Goal: Transaction & Acquisition: Purchase product/service

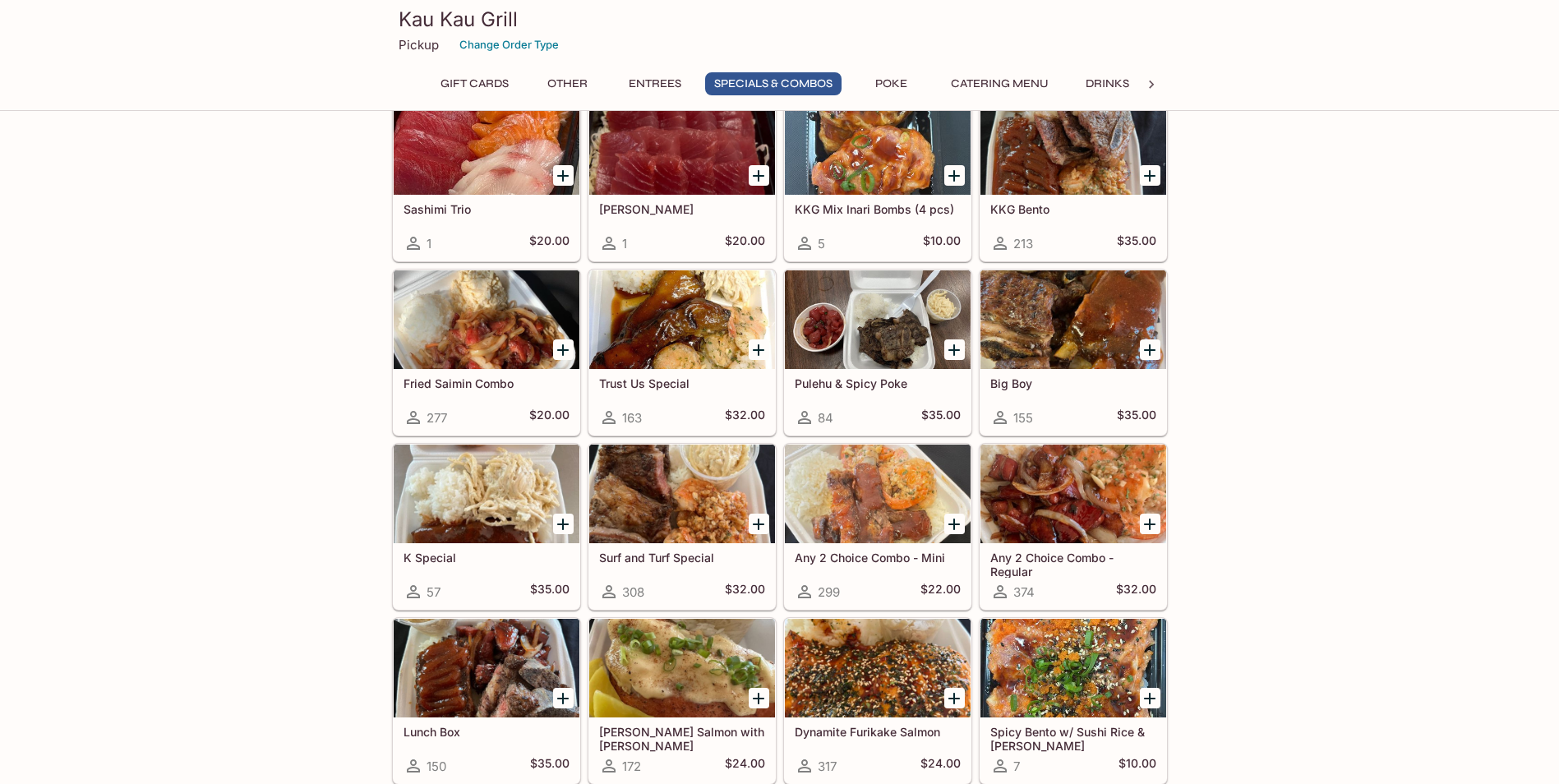
scroll to position [1725, 0]
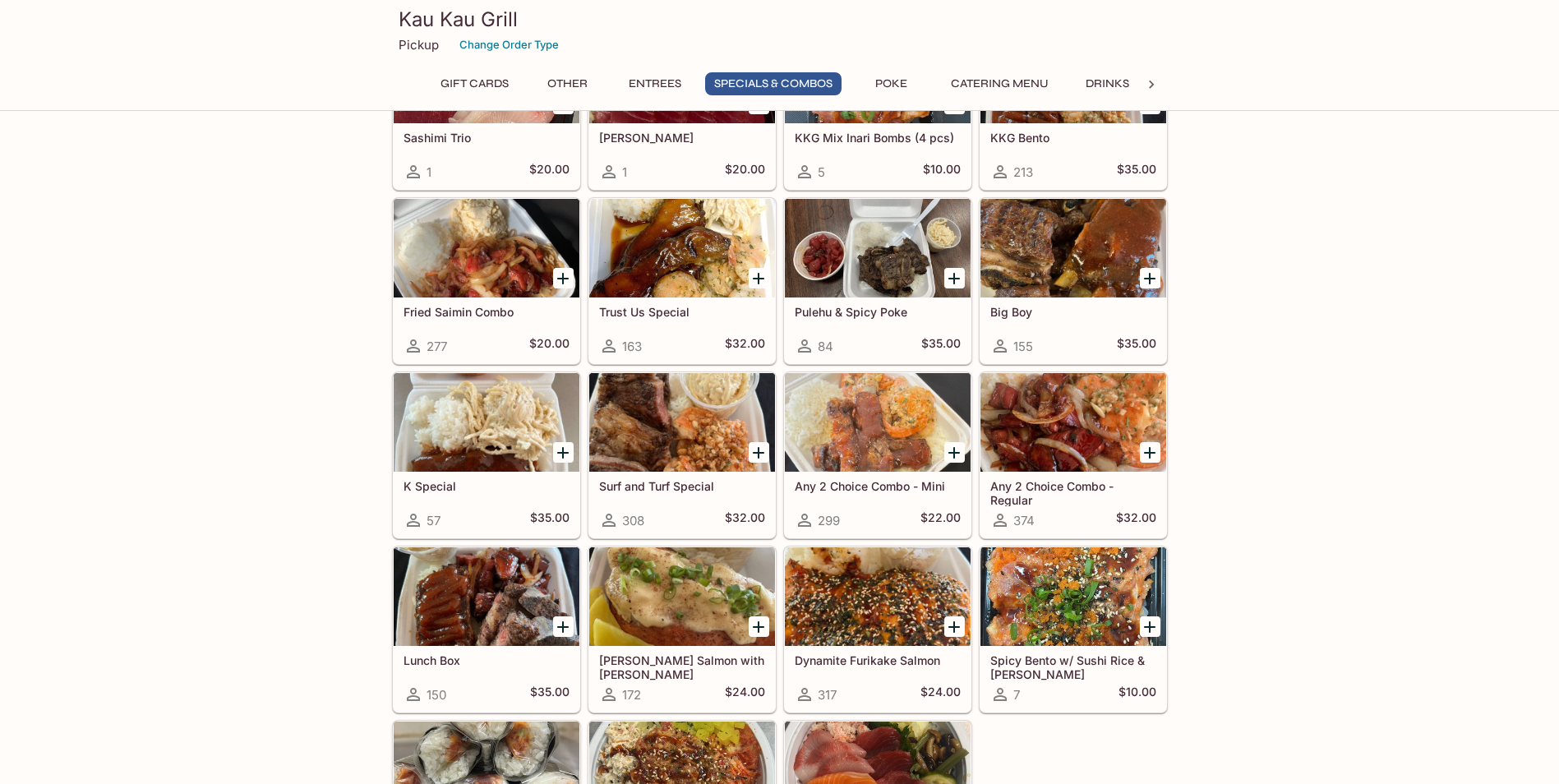
click at [563, 448] on icon "Add K Special" at bounding box center [563, 453] width 12 height 12
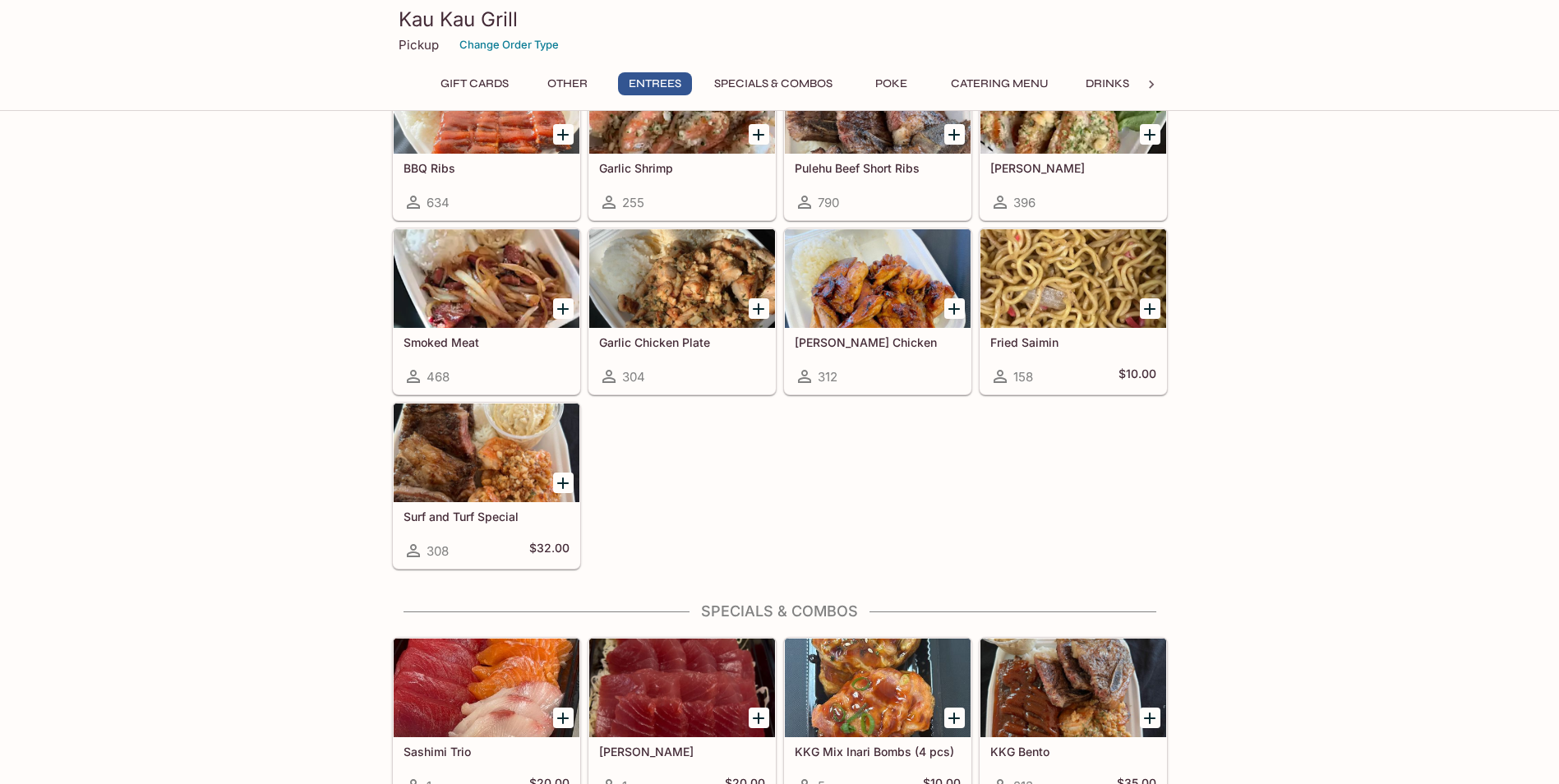
scroll to position [1150, 0]
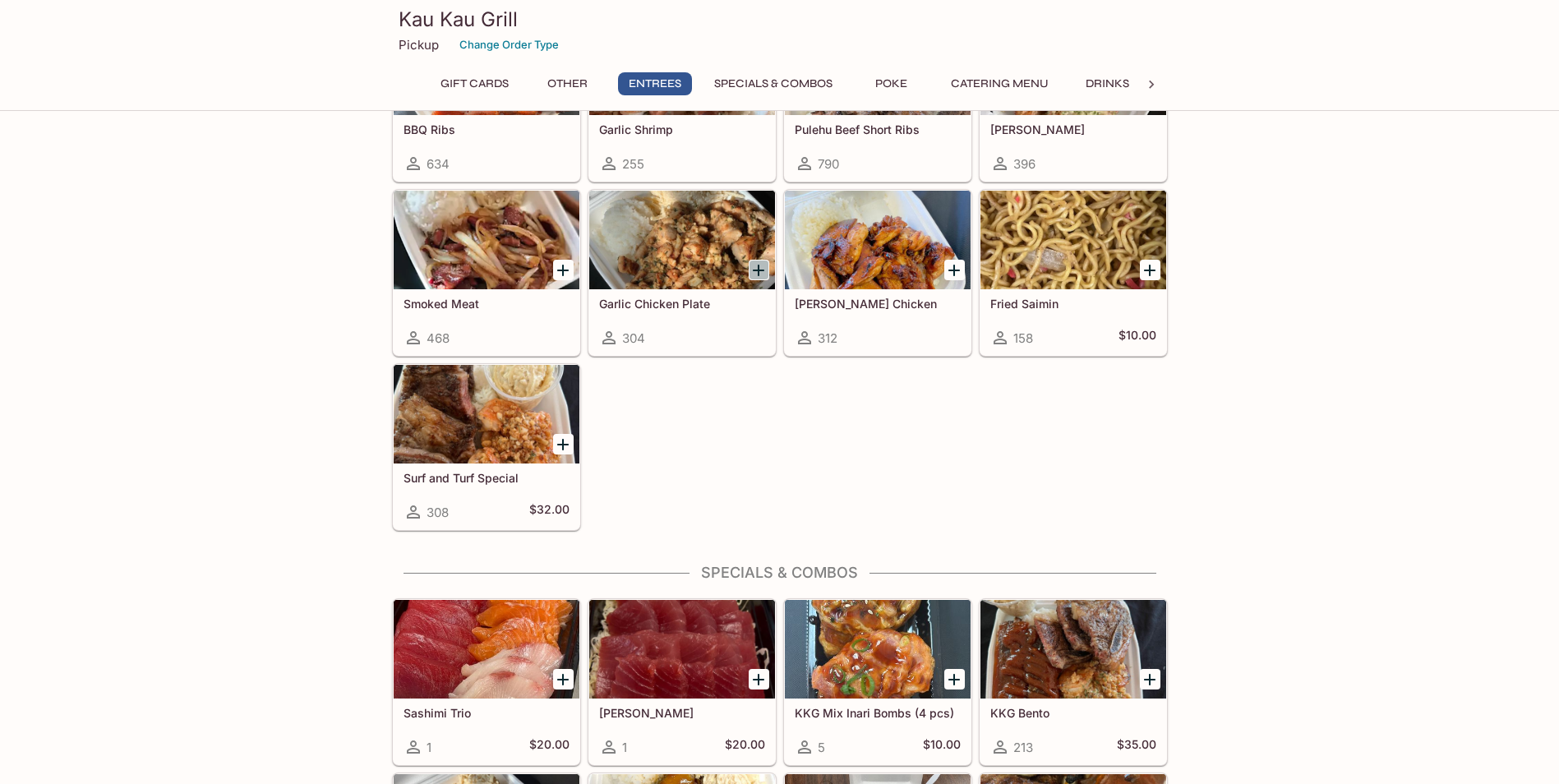
click at [755, 268] on icon "Add Garlic Chicken Plate" at bounding box center [758, 270] width 19 height 19
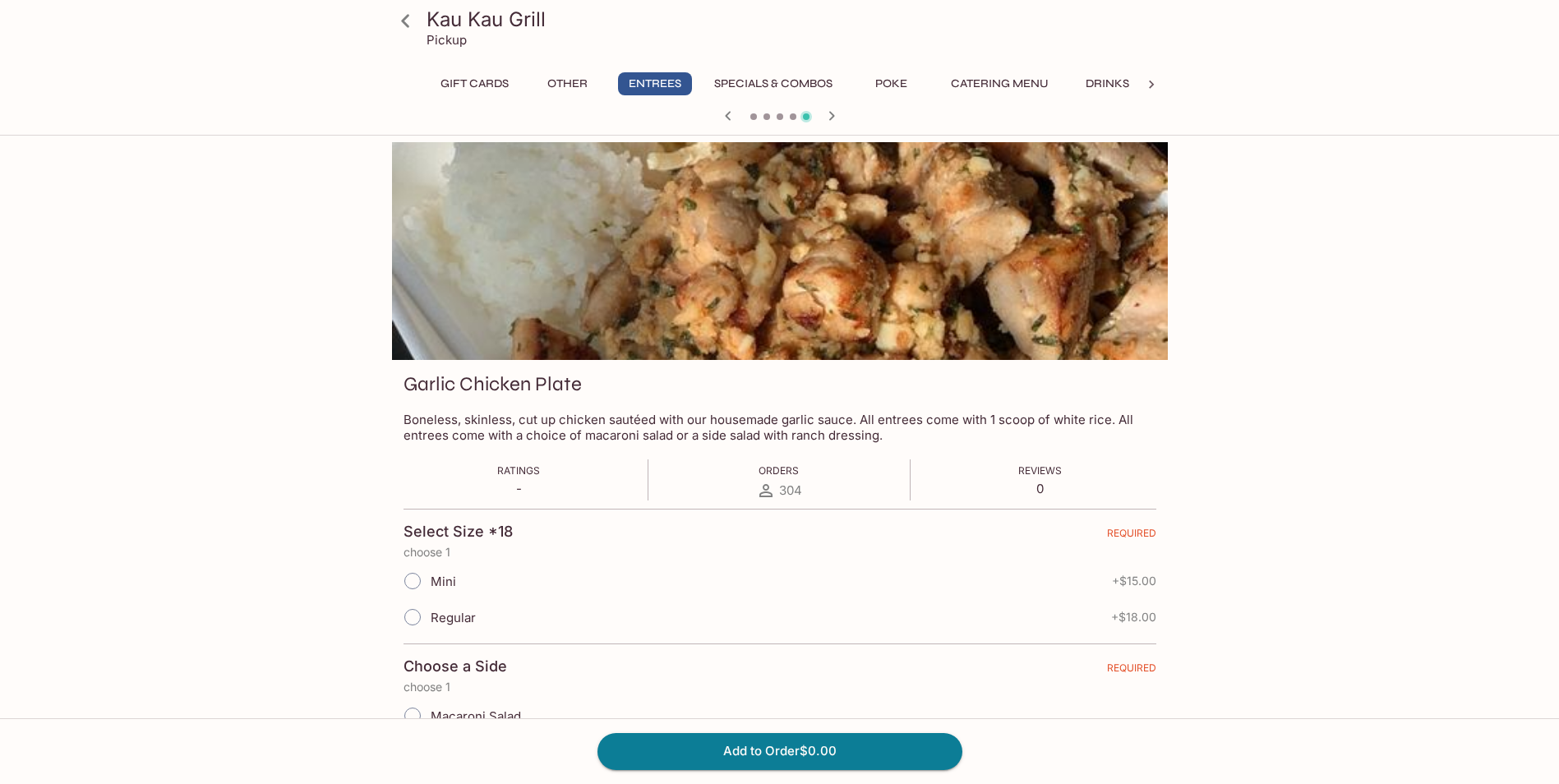
click at [409, 15] on icon at bounding box center [405, 21] width 8 height 14
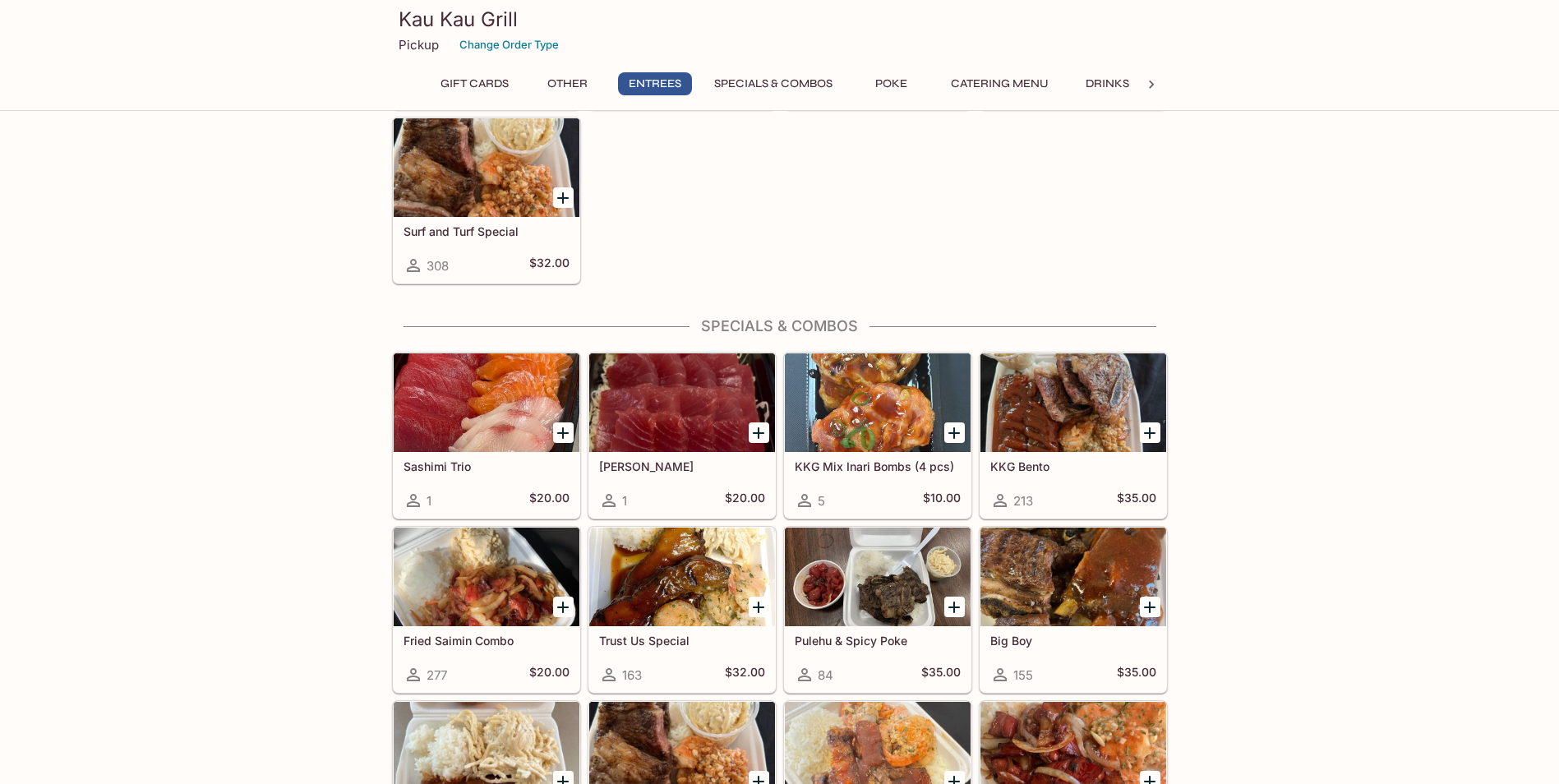
scroll to position [1479, 0]
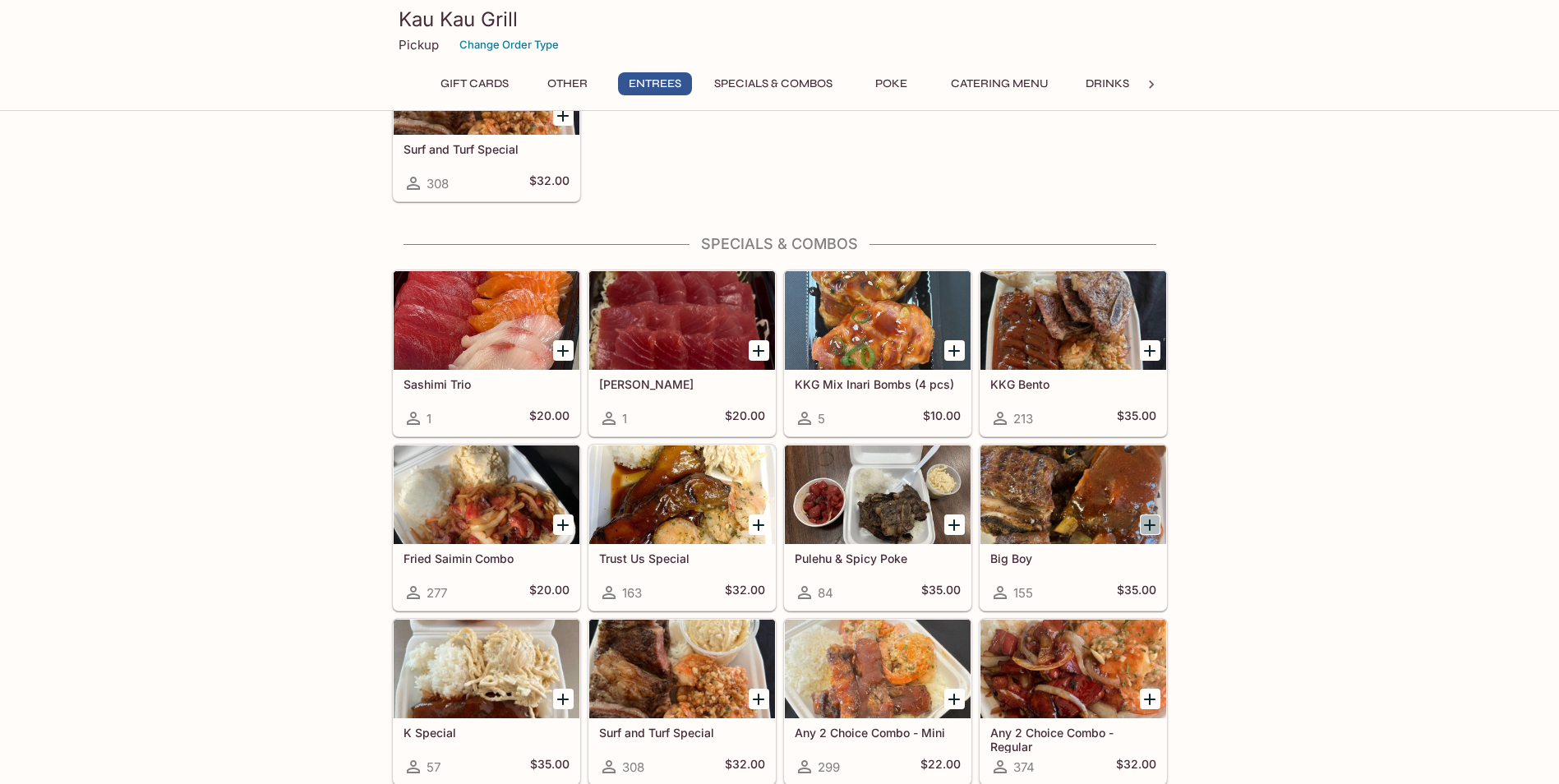
click at [1146, 522] on icon "Add Big Boy" at bounding box center [1149, 524] width 19 height 19
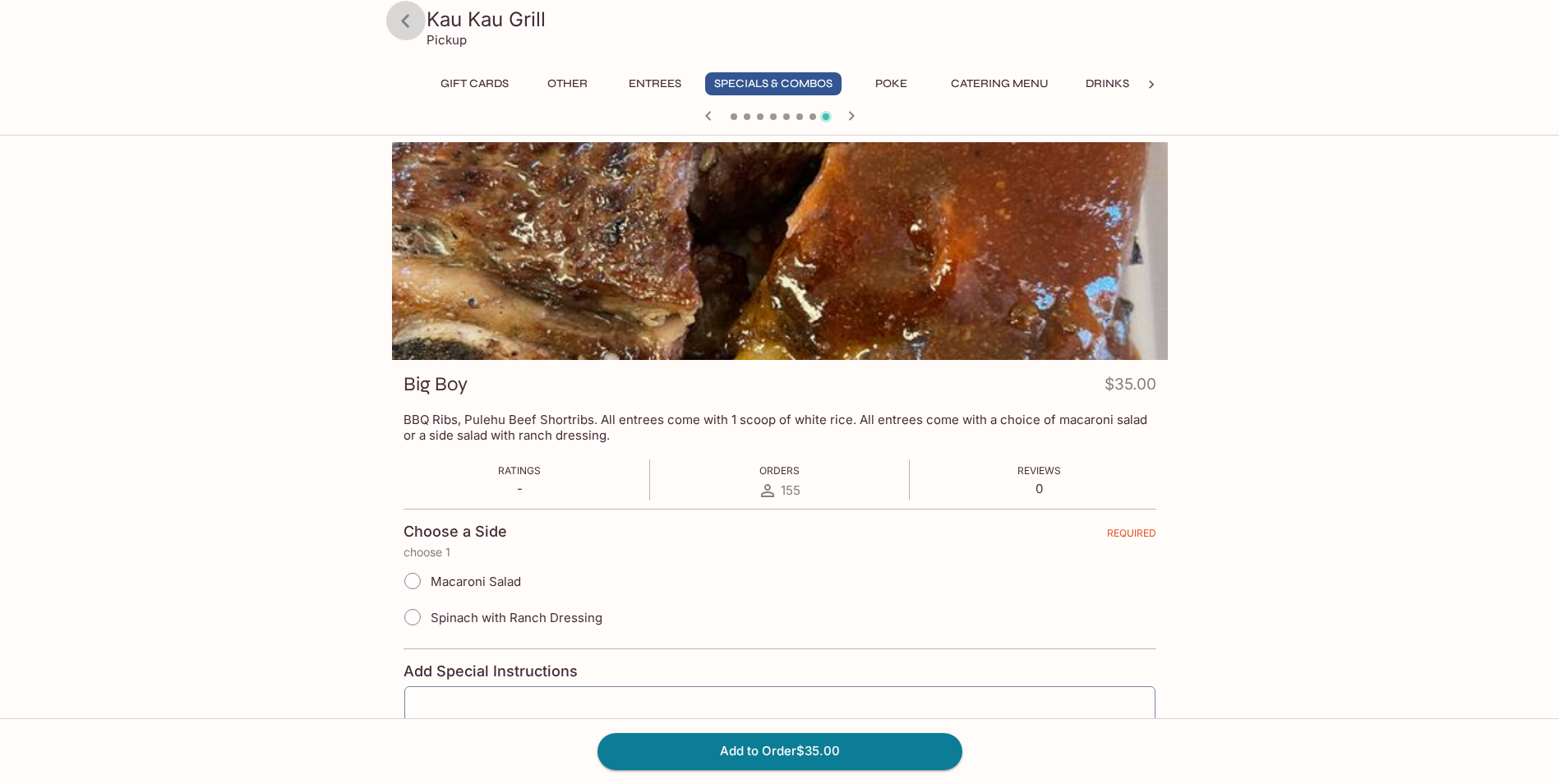
click at [406, 17] on icon at bounding box center [405, 21] width 8 height 14
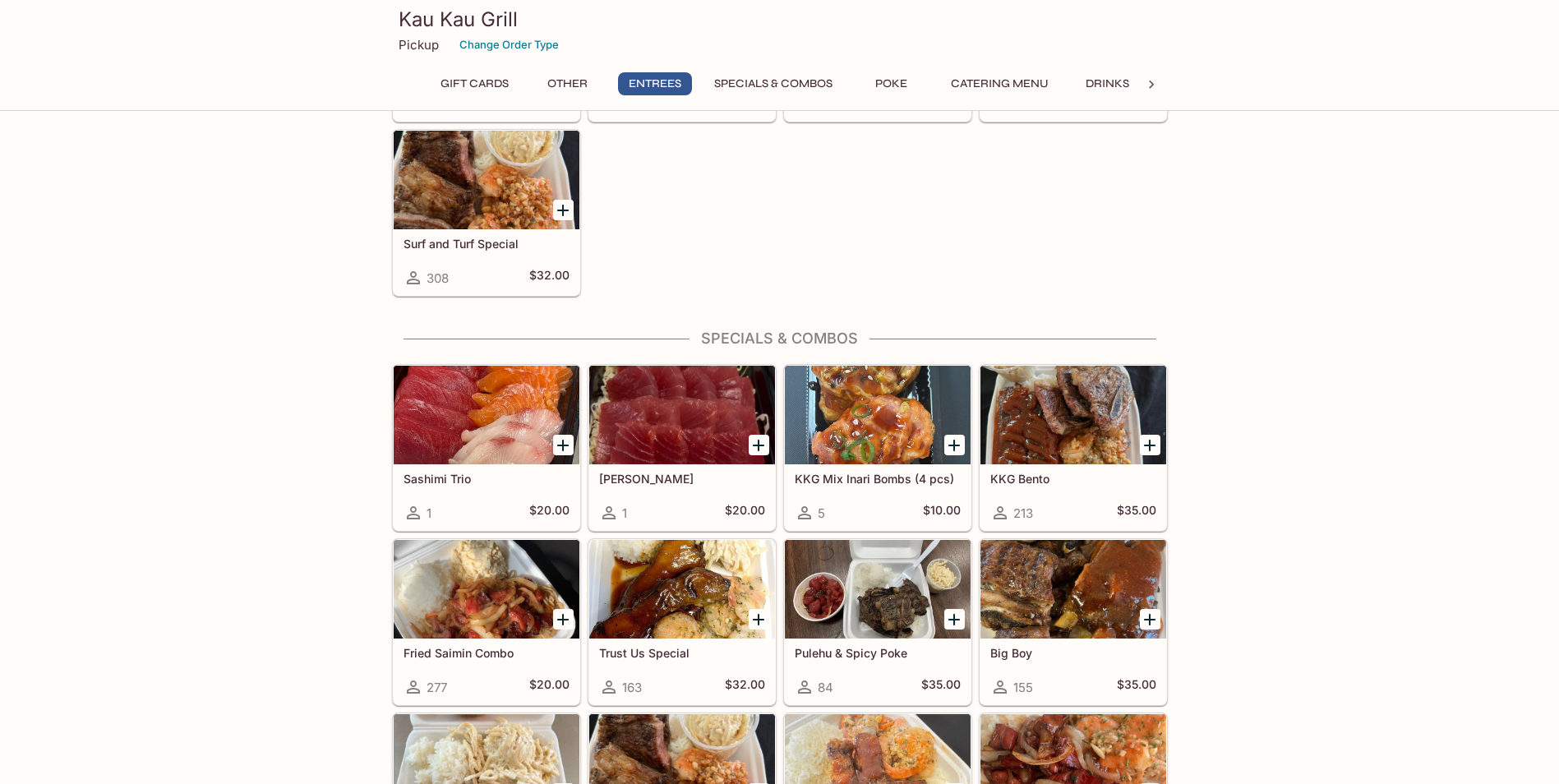
scroll to position [1315, 0]
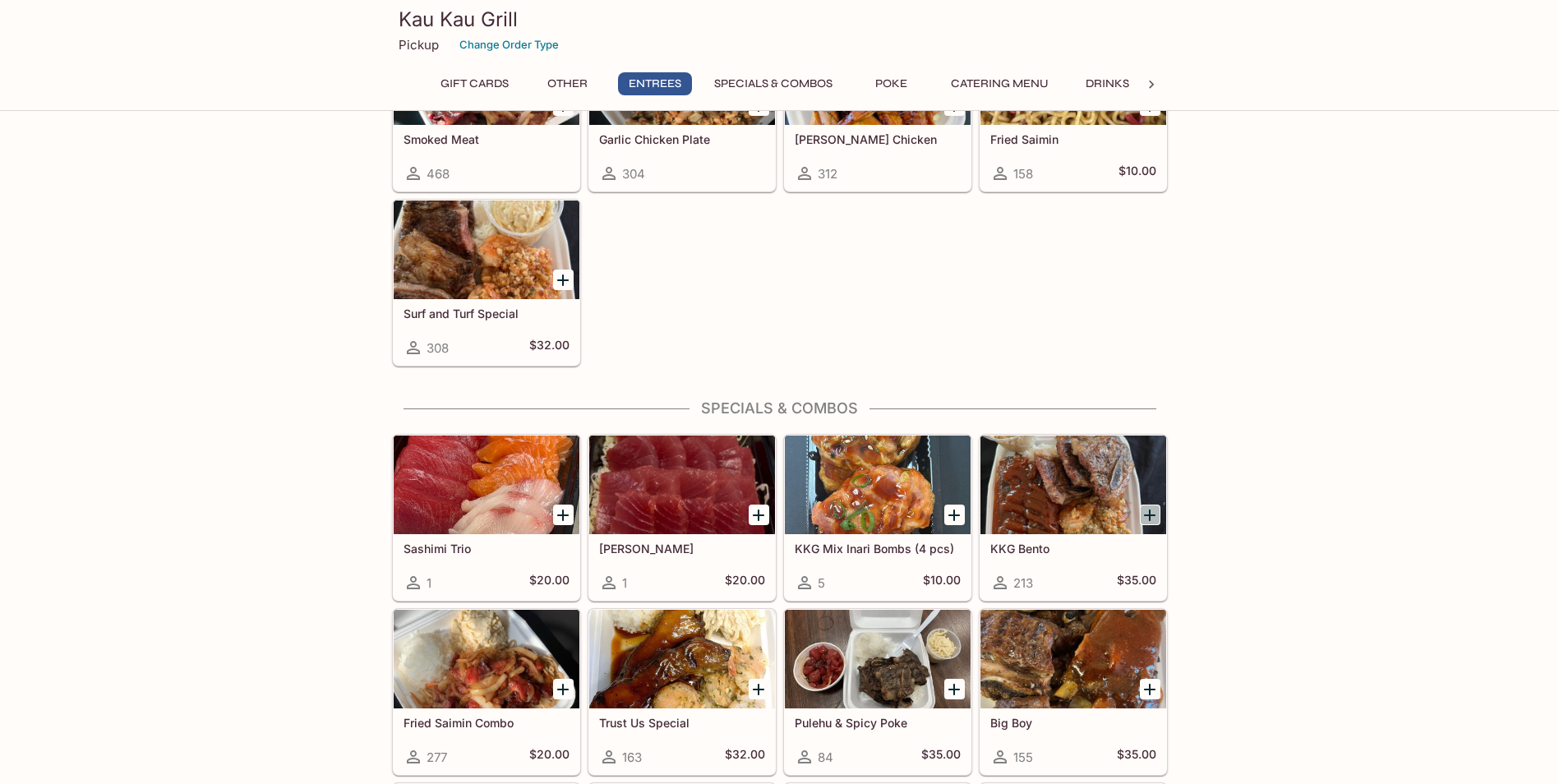
click at [1146, 511] on icon "Add KKG Bento" at bounding box center [1149, 515] width 19 height 19
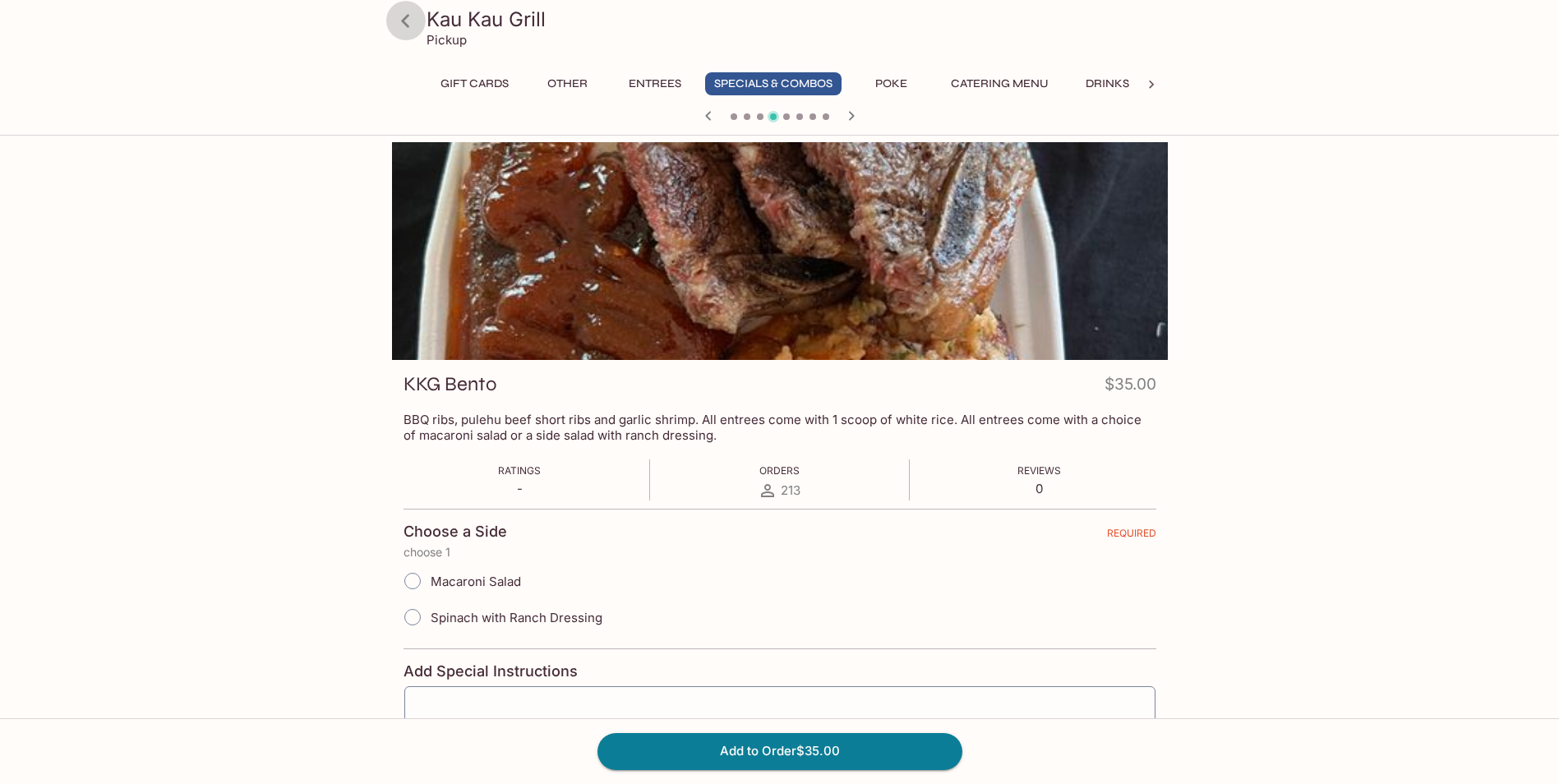
click at [405, 24] on icon at bounding box center [405, 21] width 8 height 14
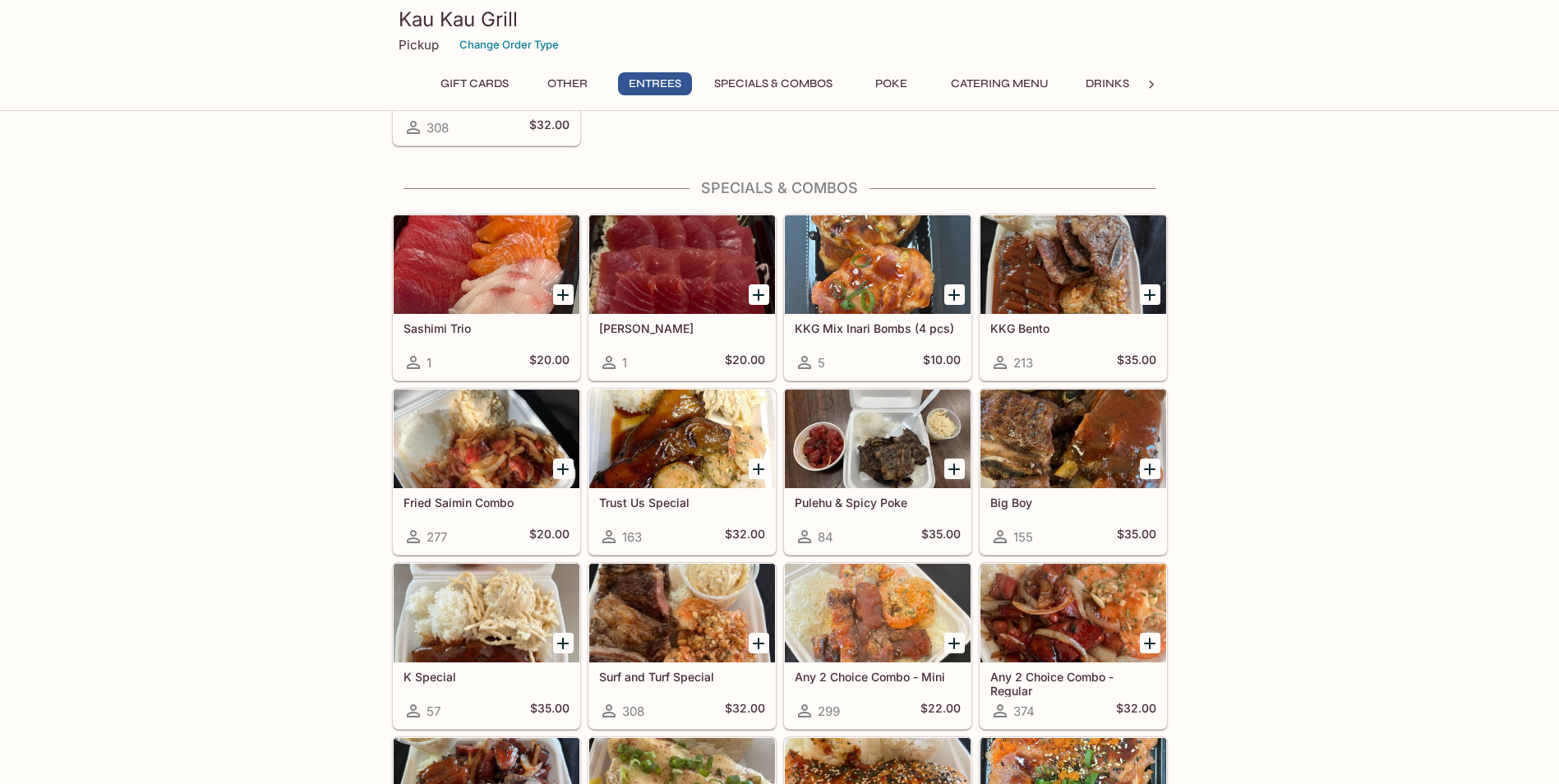
scroll to position [1505, 0]
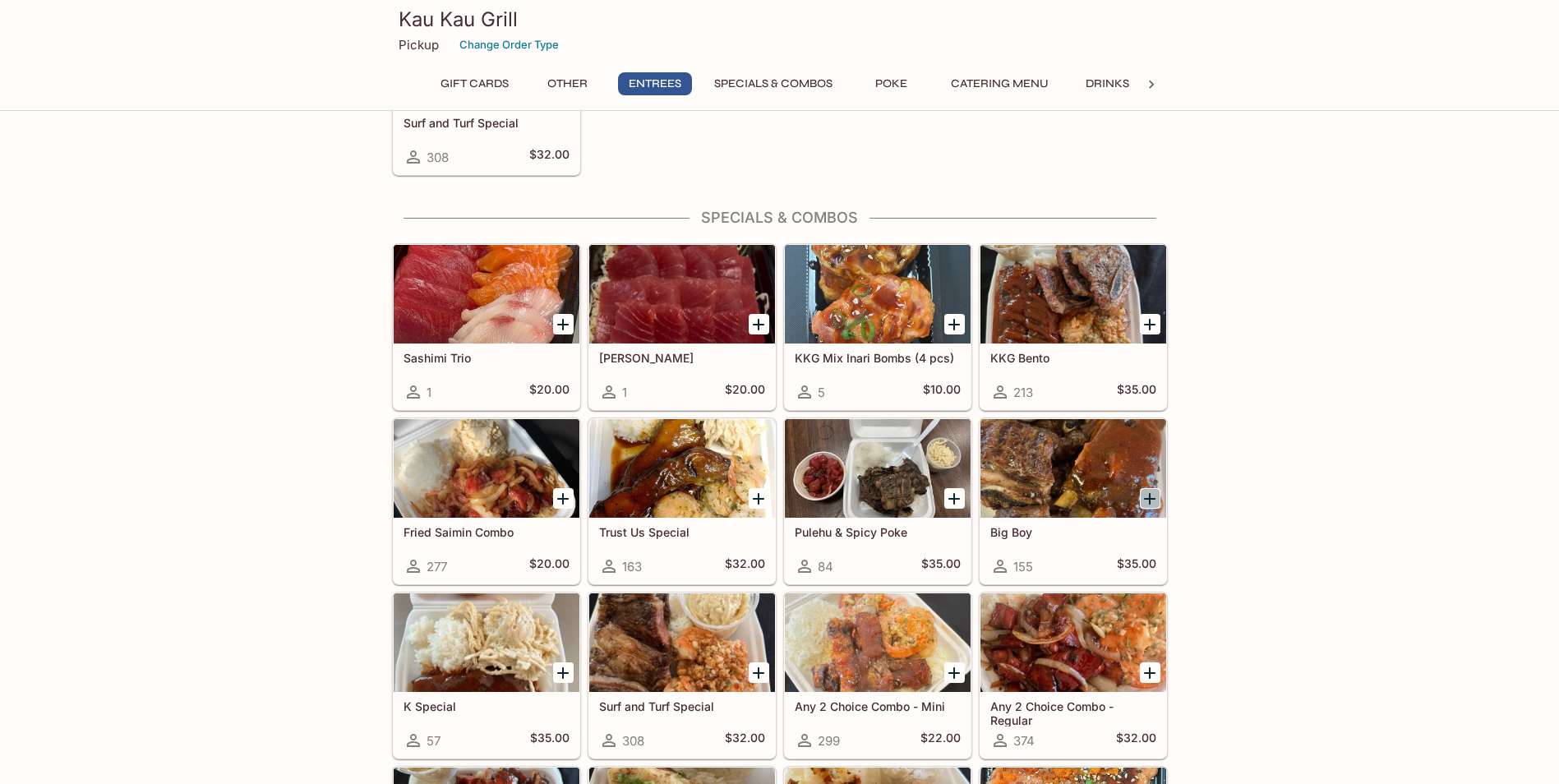
click at [1146, 490] on icon "Add Big Boy" at bounding box center [1149, 498] width 19 height 19
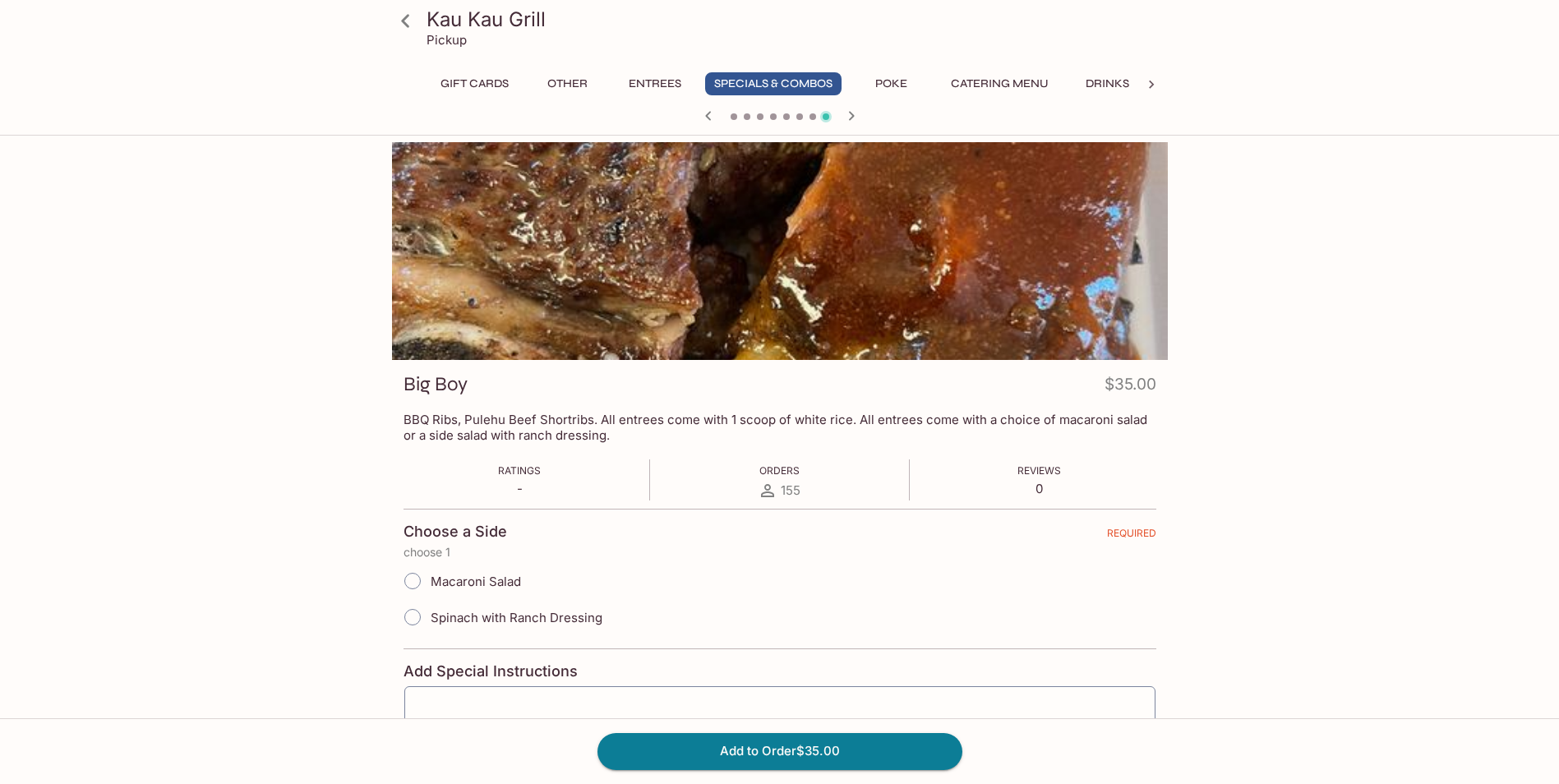
click at [576, 85] on button "Other" at bounding box center [568, 84] width 74 height 23
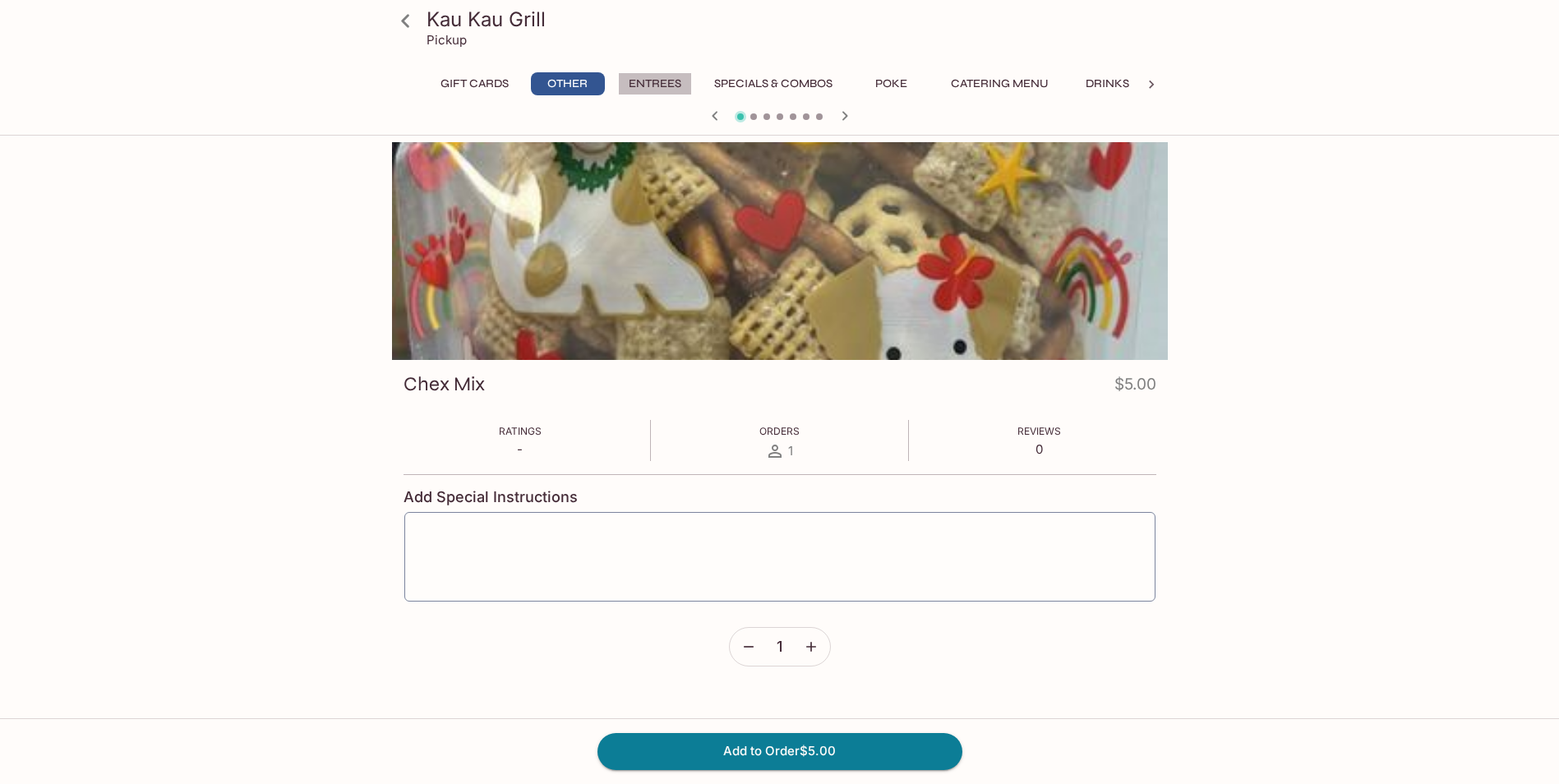
click at [634, 78] on button "Entrees" at bounding box center [655, 84] width 74 height 23
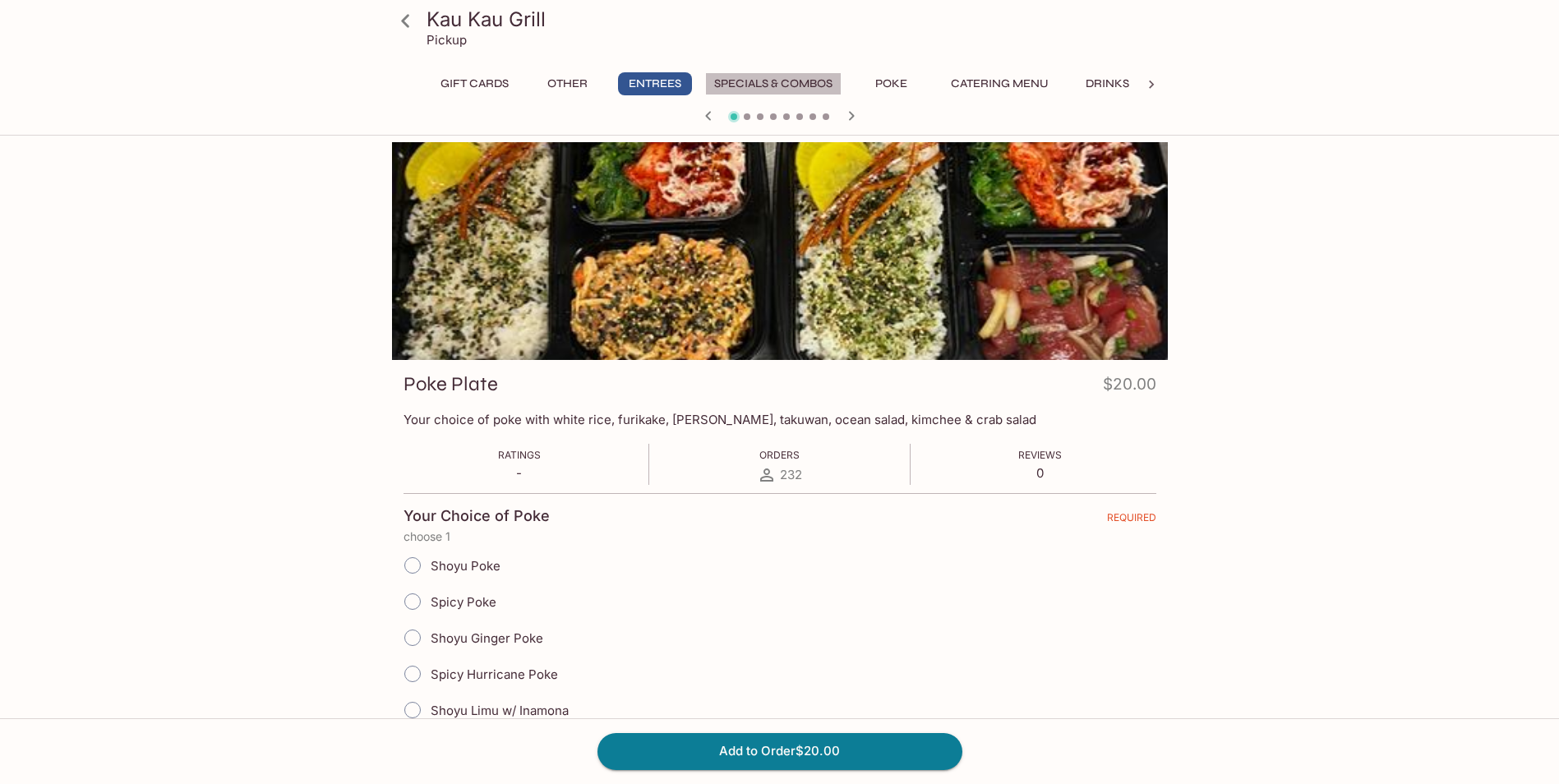
click at [772, 87] on button "Specials & Combos" at bounding box center [773, 84] width 137 height 23
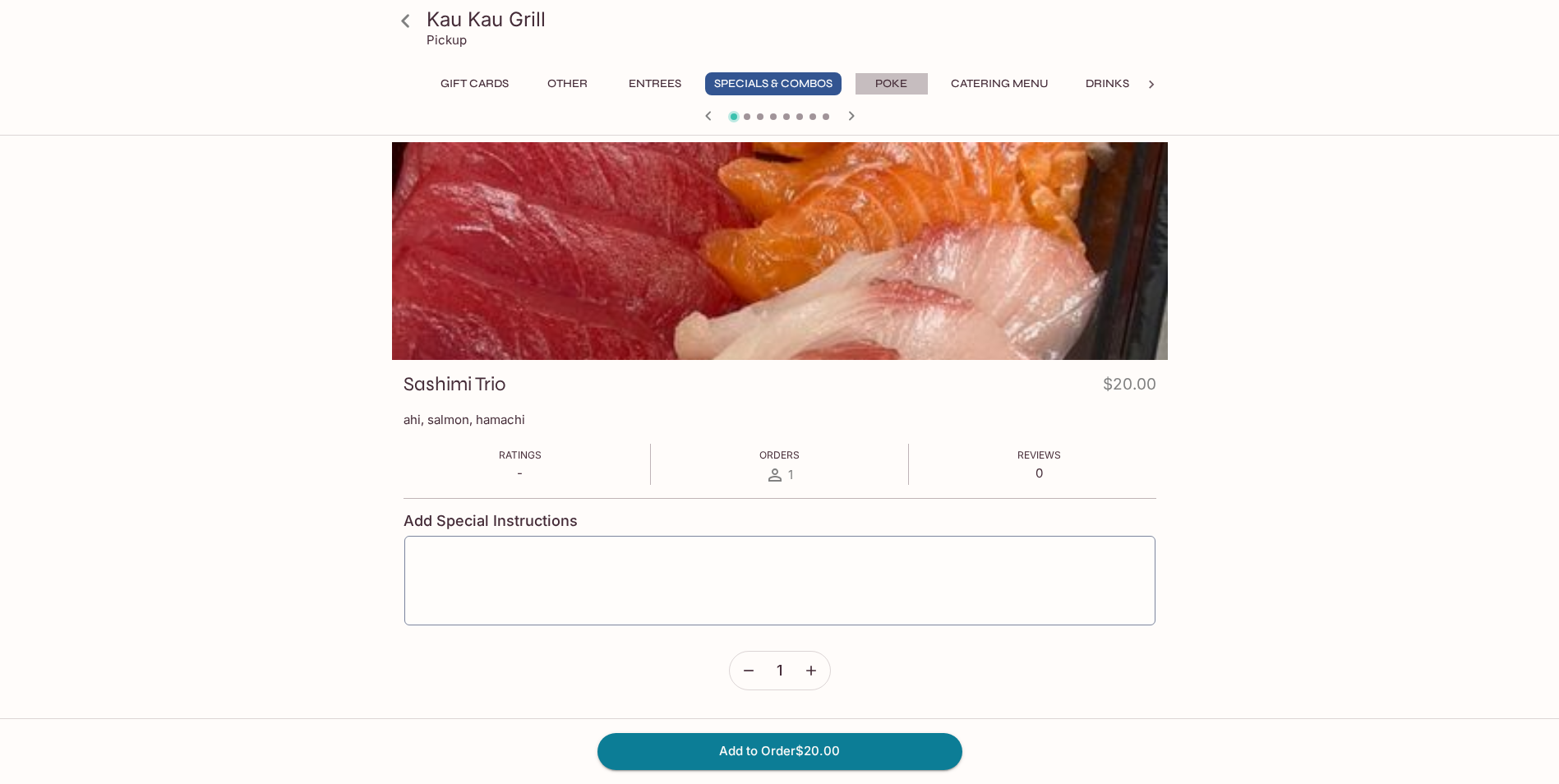
click at [903, 80] on button "Poke" at bounding box center [891, 84] width 74 height 23
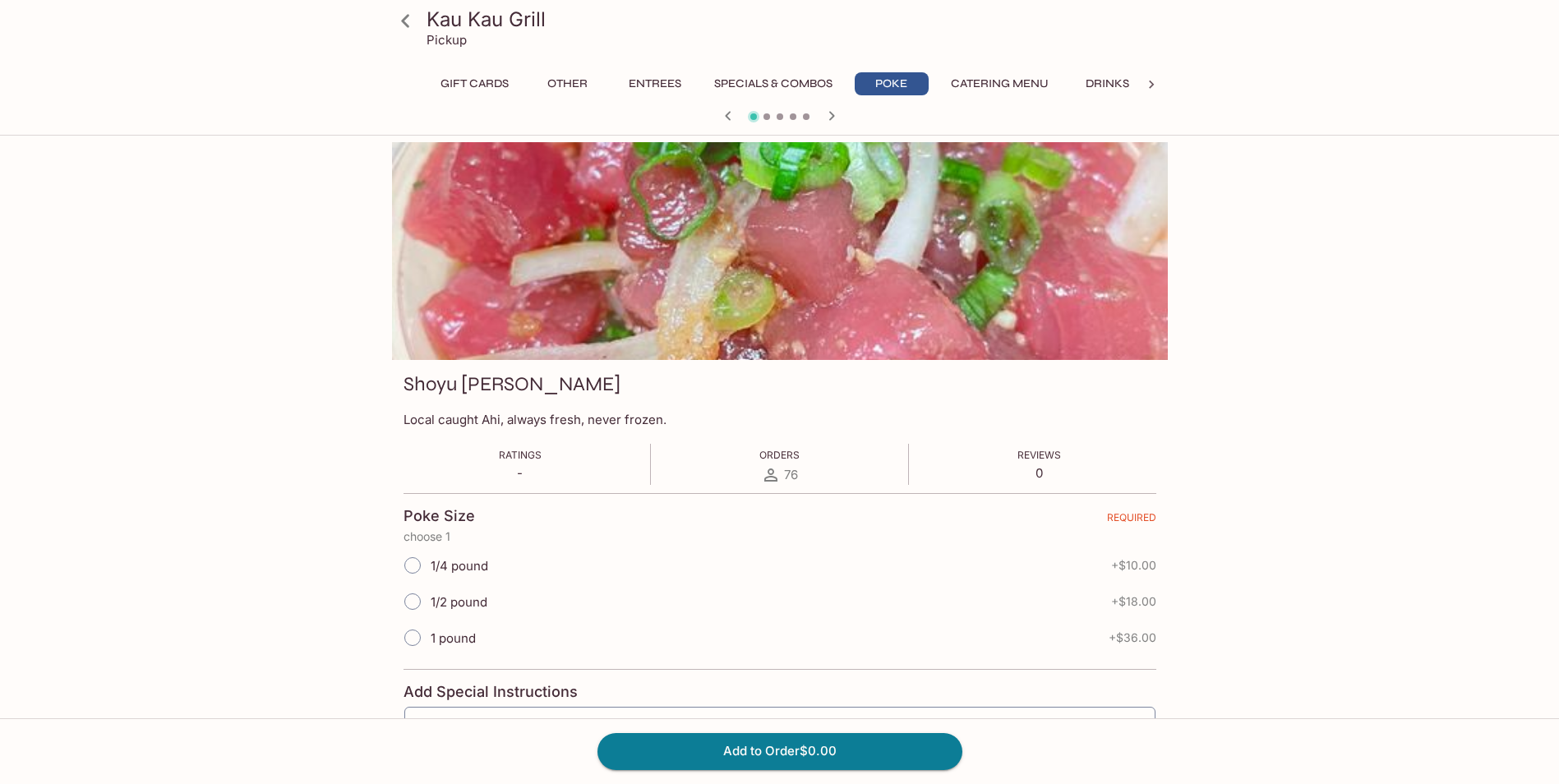
click at [406, 18] on icon at bounding box center [405, 21] width 8 height 14
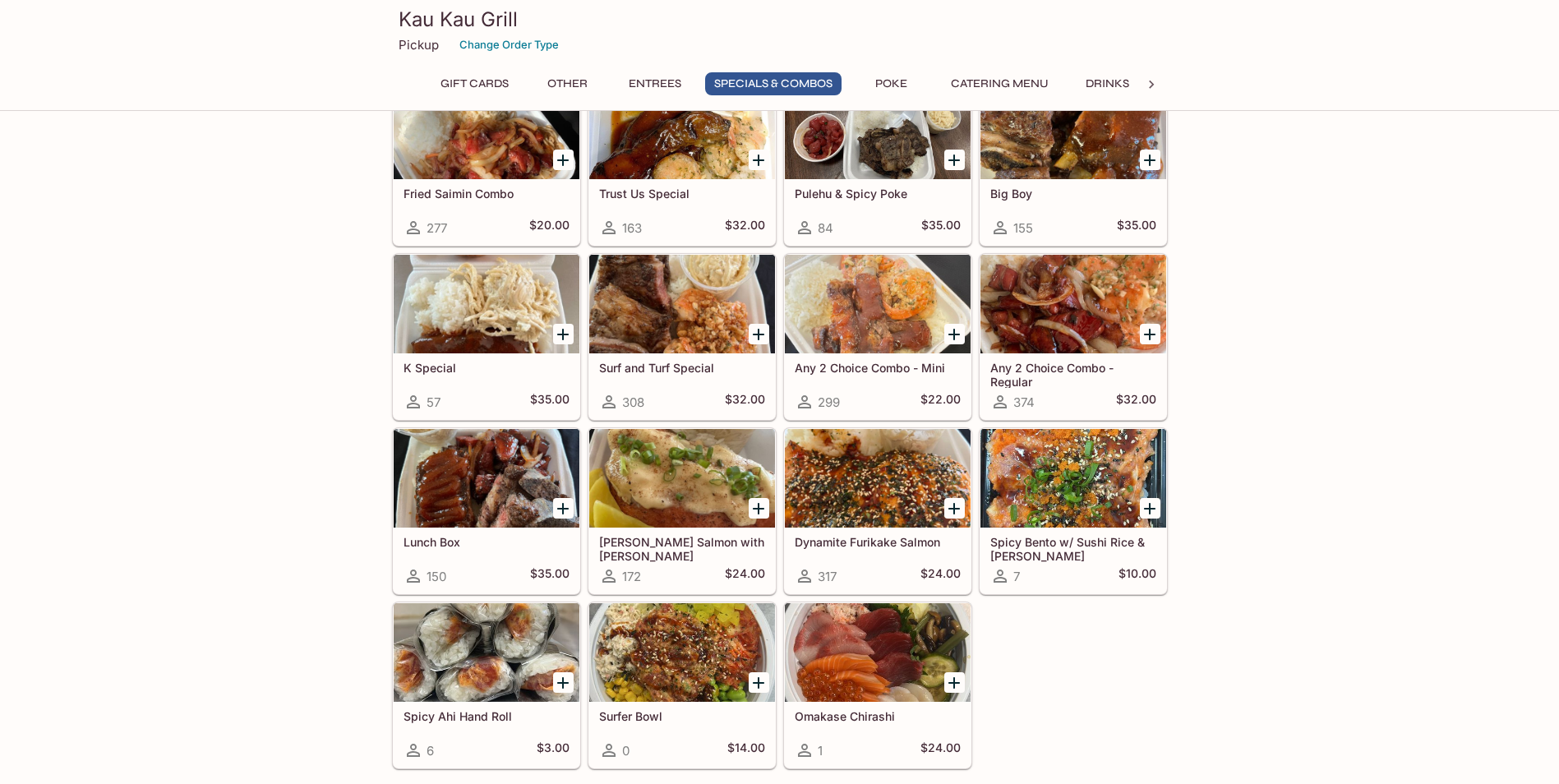
scroll to position [1834, 0]
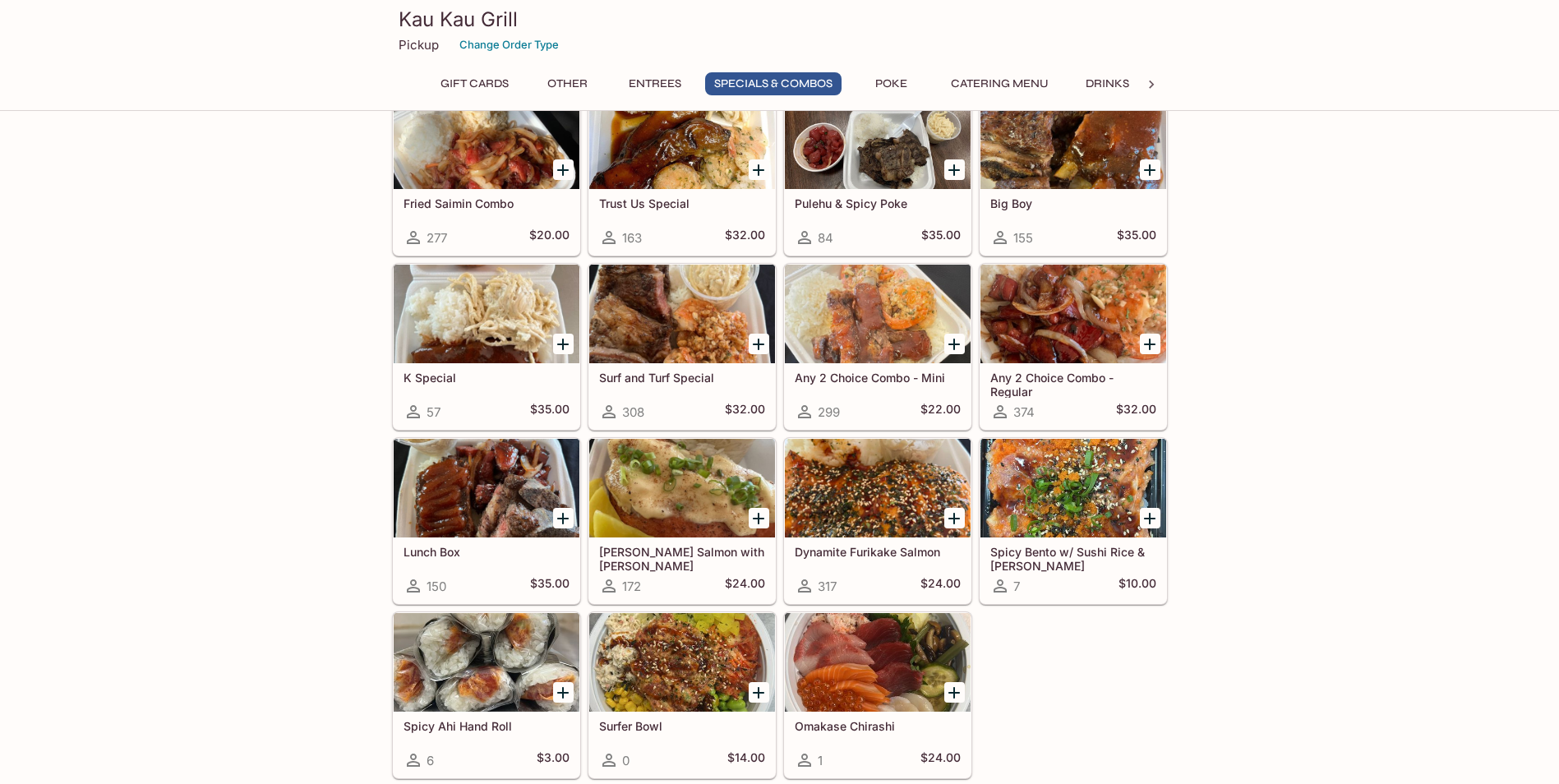
click at [563, 514] on icon "Add Lunch Box" at bounding box center [563, 518] width 12 height 12
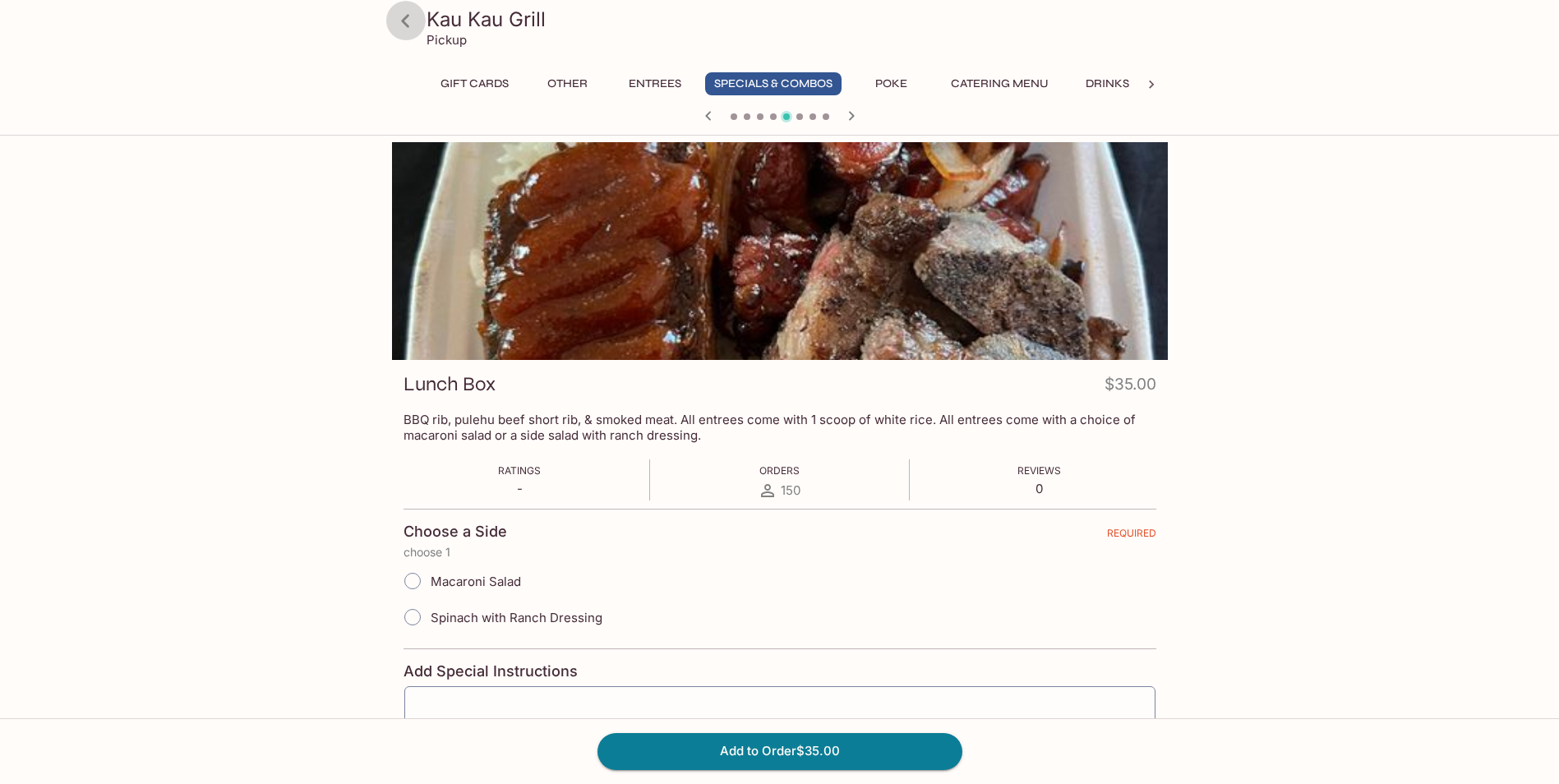
click at [405, 15] on icon at bounding box center [405, 21] width 29 height 29
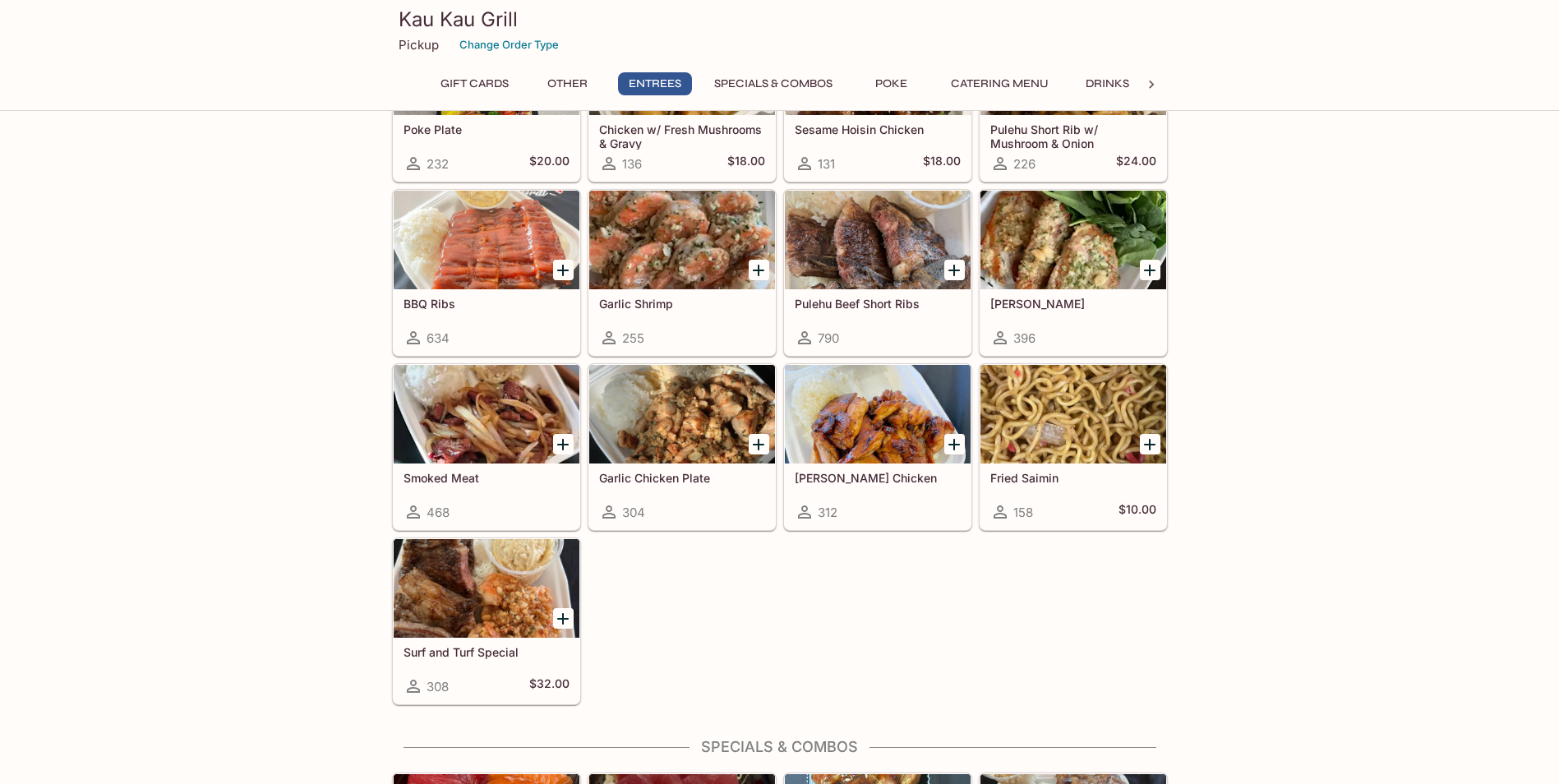
scroll to position [986, 0]
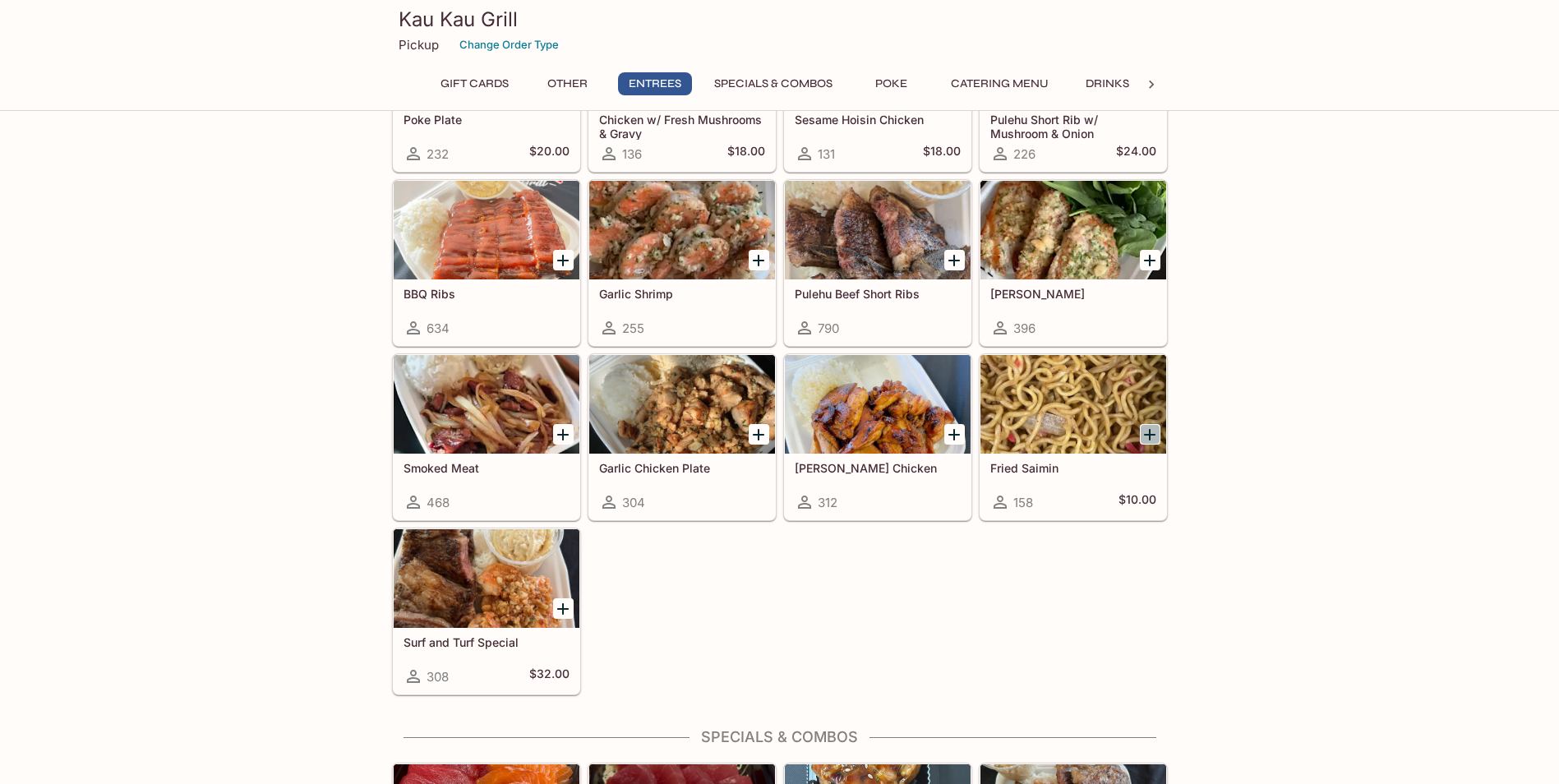
click at [1150, 428] on icon "Add Fried Saimin" at bounding box center [1149, 434] width 19 height 19
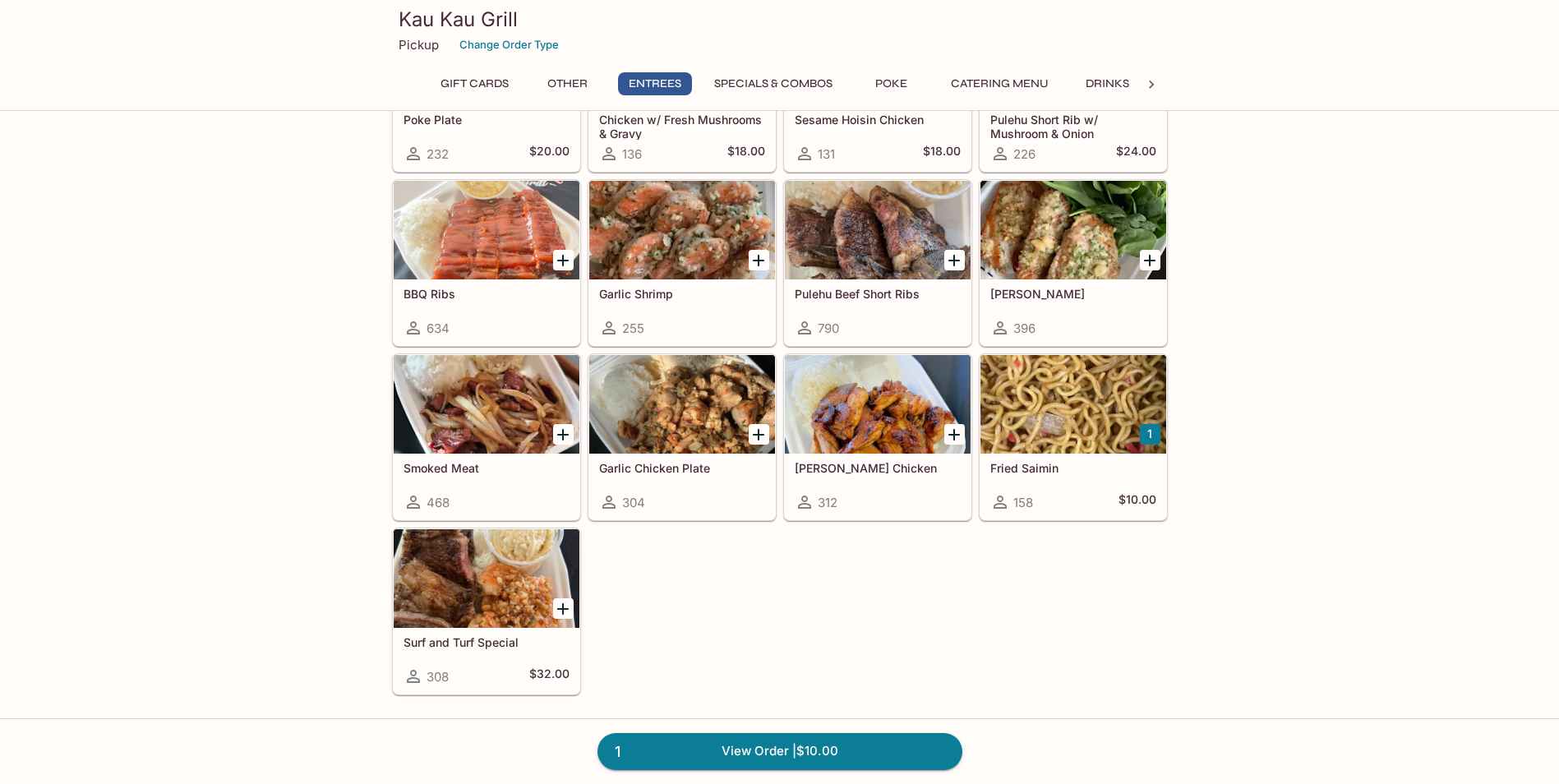
click at [1064, 435] on div at bounding box center [1073, 404] width 186 height 99
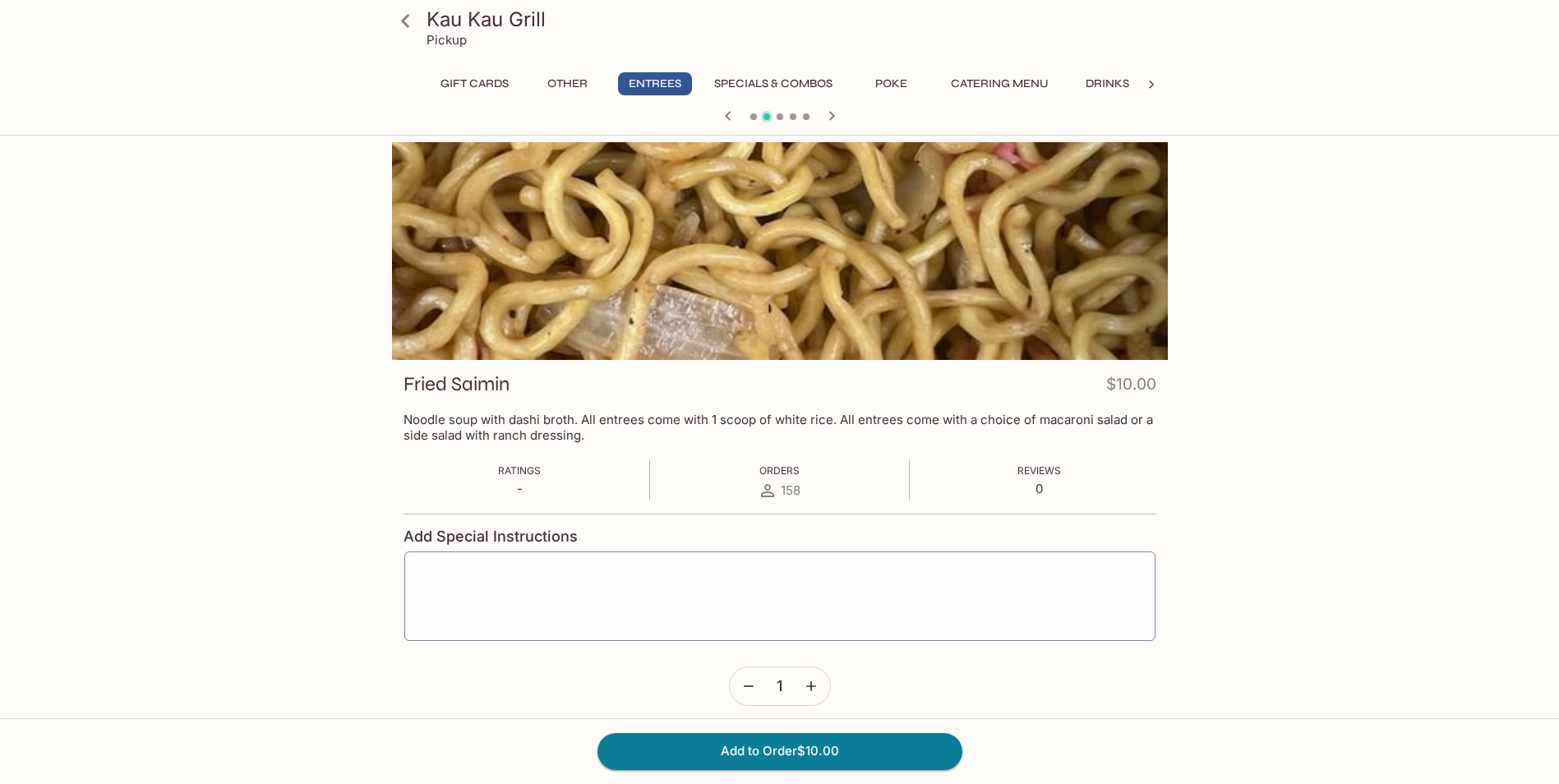
click at [741, 680] on icon "button" at bounding box center [748, 685] width 16 height 16
click at [741, 682] on icon "button" at bounding box center [748, 685] width 16 height 16
click at [749, 679] on icon "button" at bounding box center [748, 685] width 16 height 16
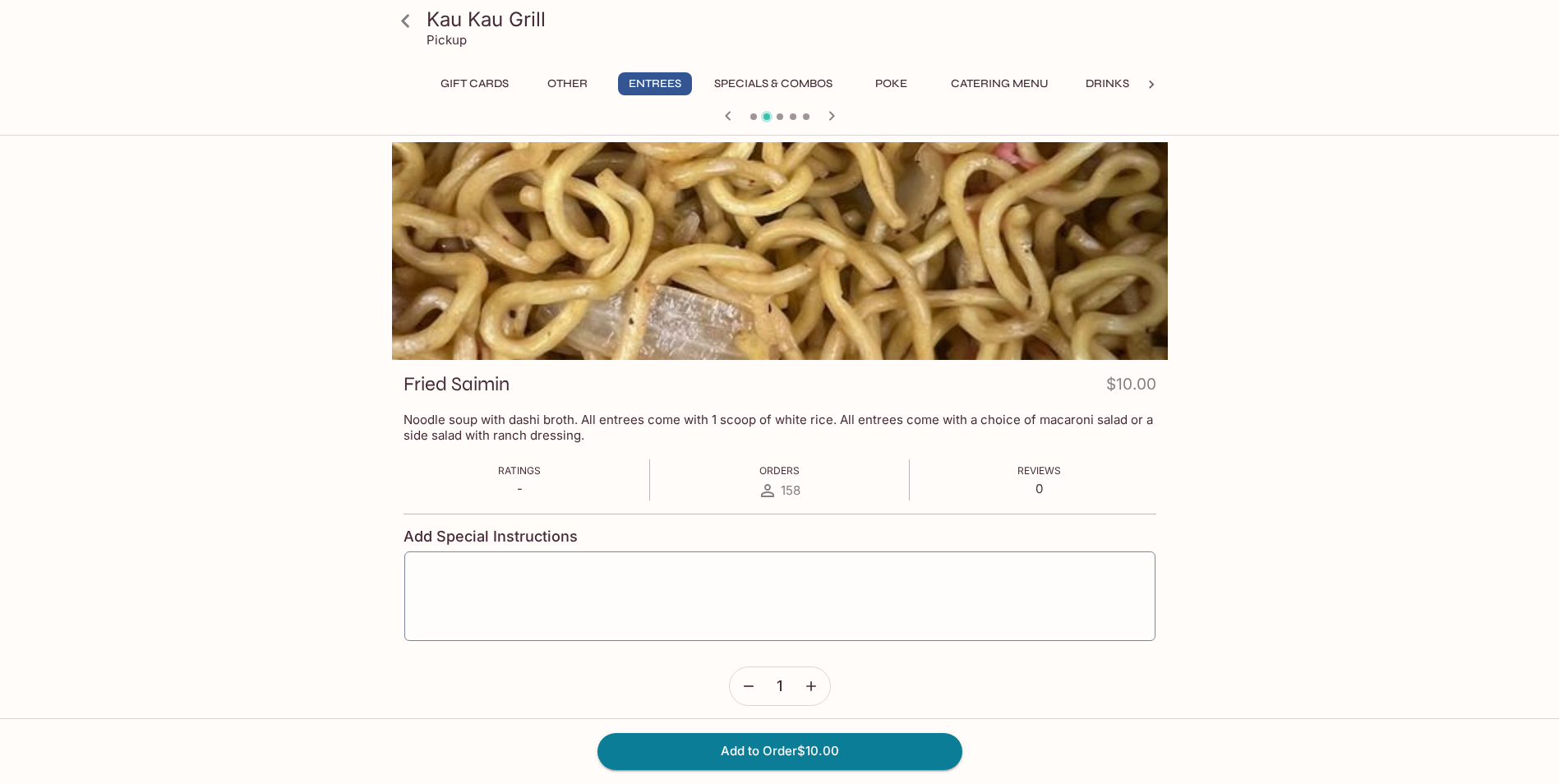
click at [417, 17] on icon at bounding box center [405, 21] width 29 height 29
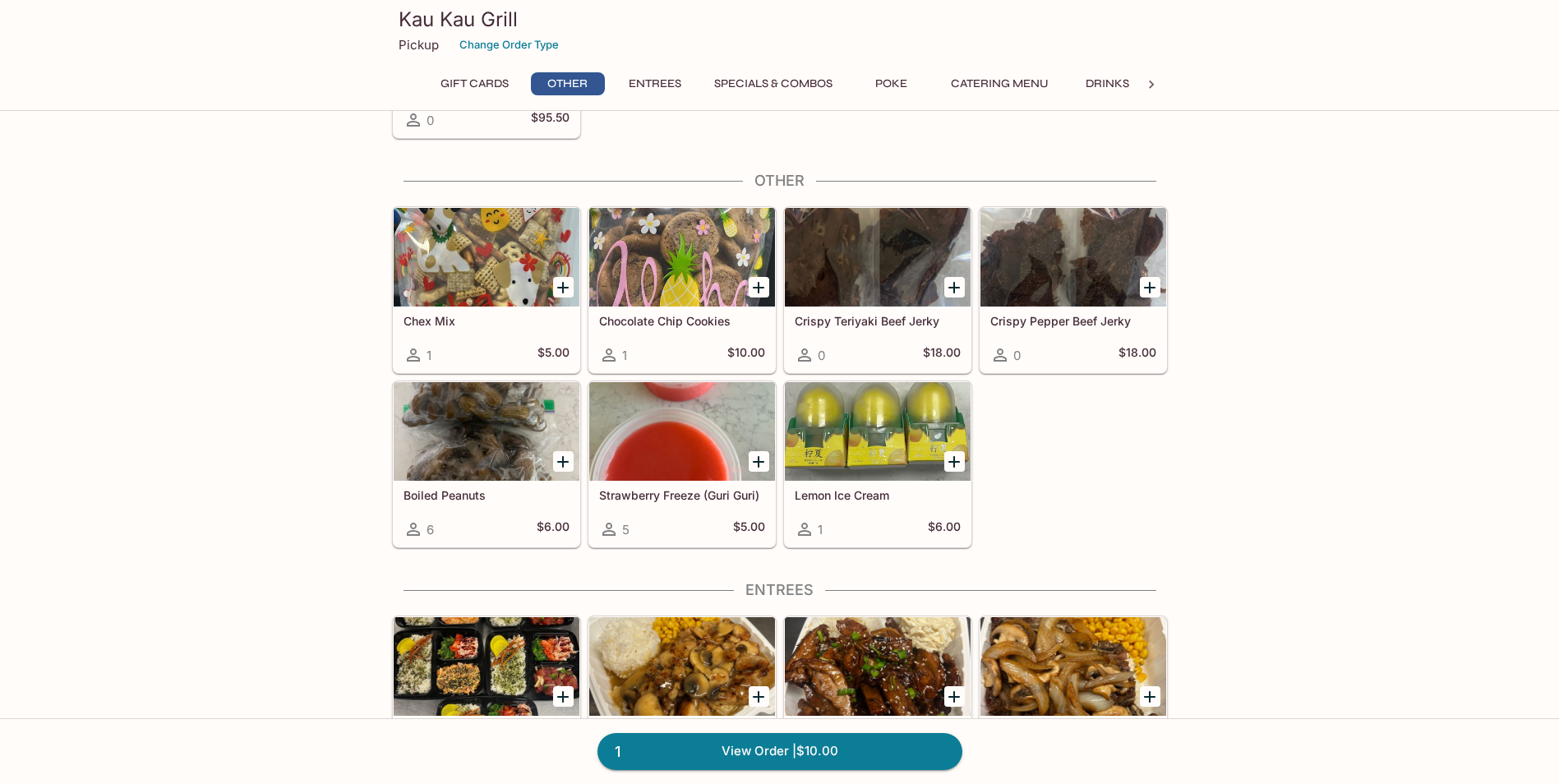
scroll to position [739, 0]
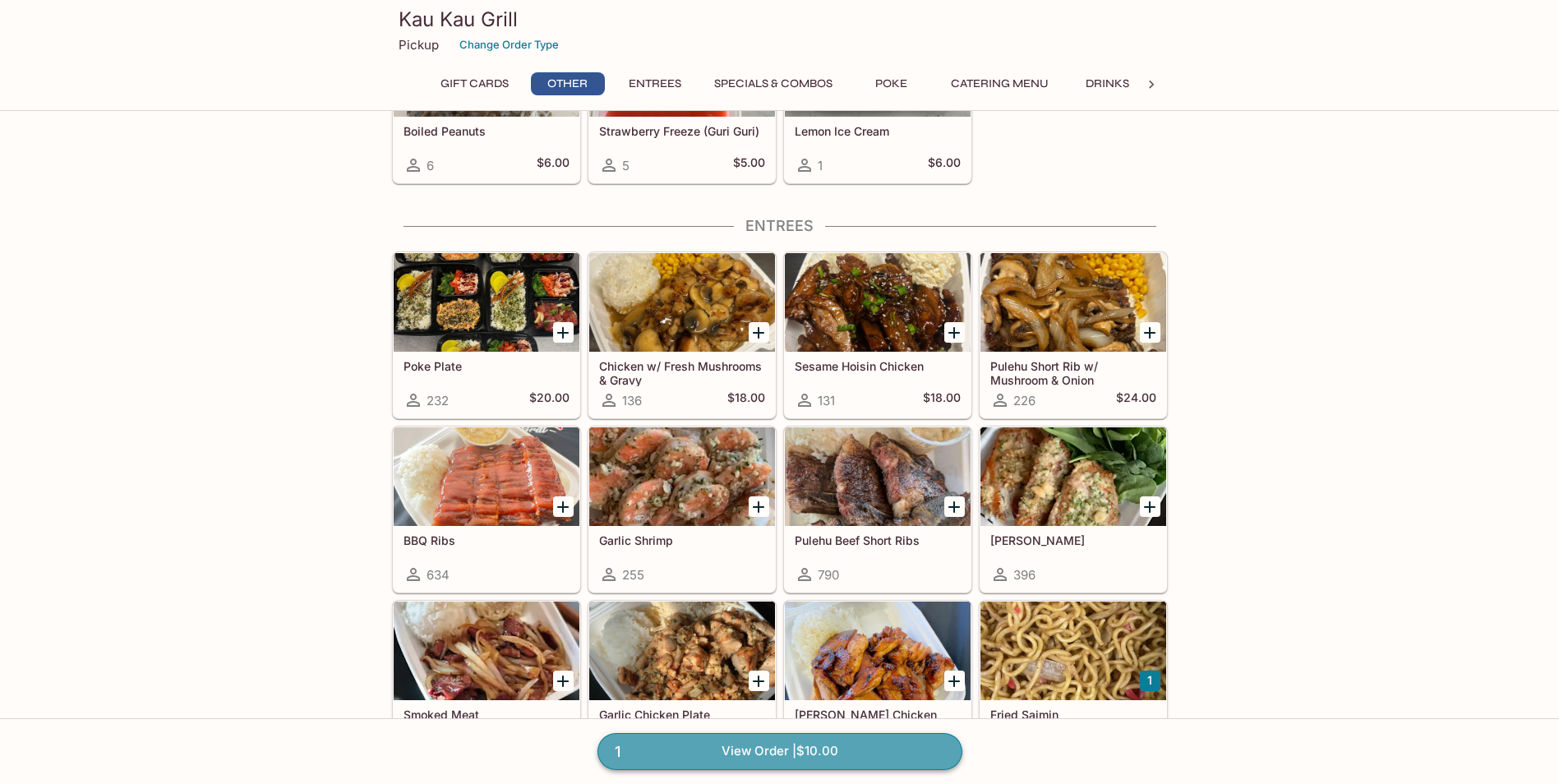
click at [762, 743] on link "1 View Order | $10.00" at bounding box center [780, 750] width 365 height 36
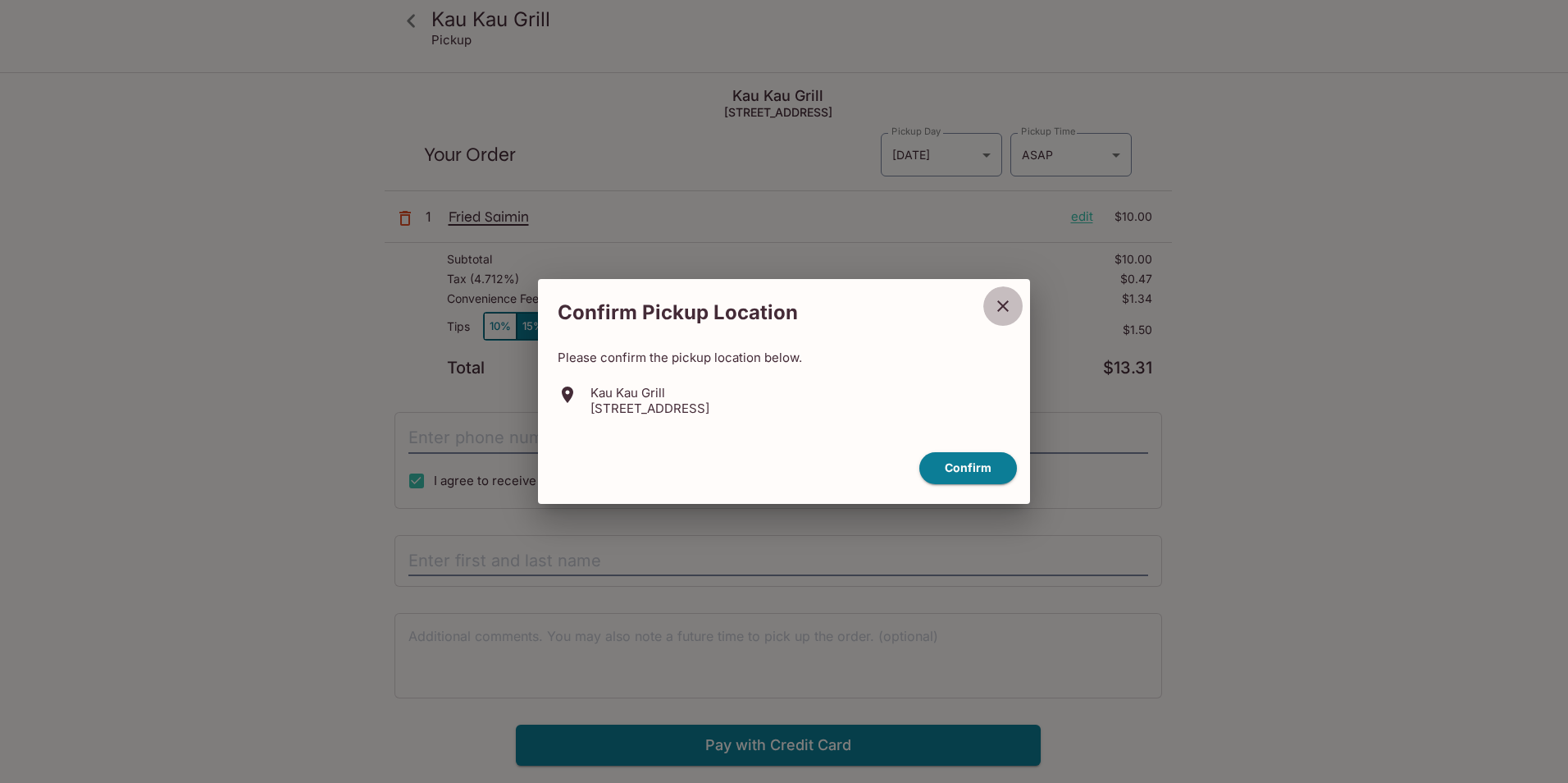
click at [1000, 295] on button "close" at bounding box center [1003, 306] width 41 height 41
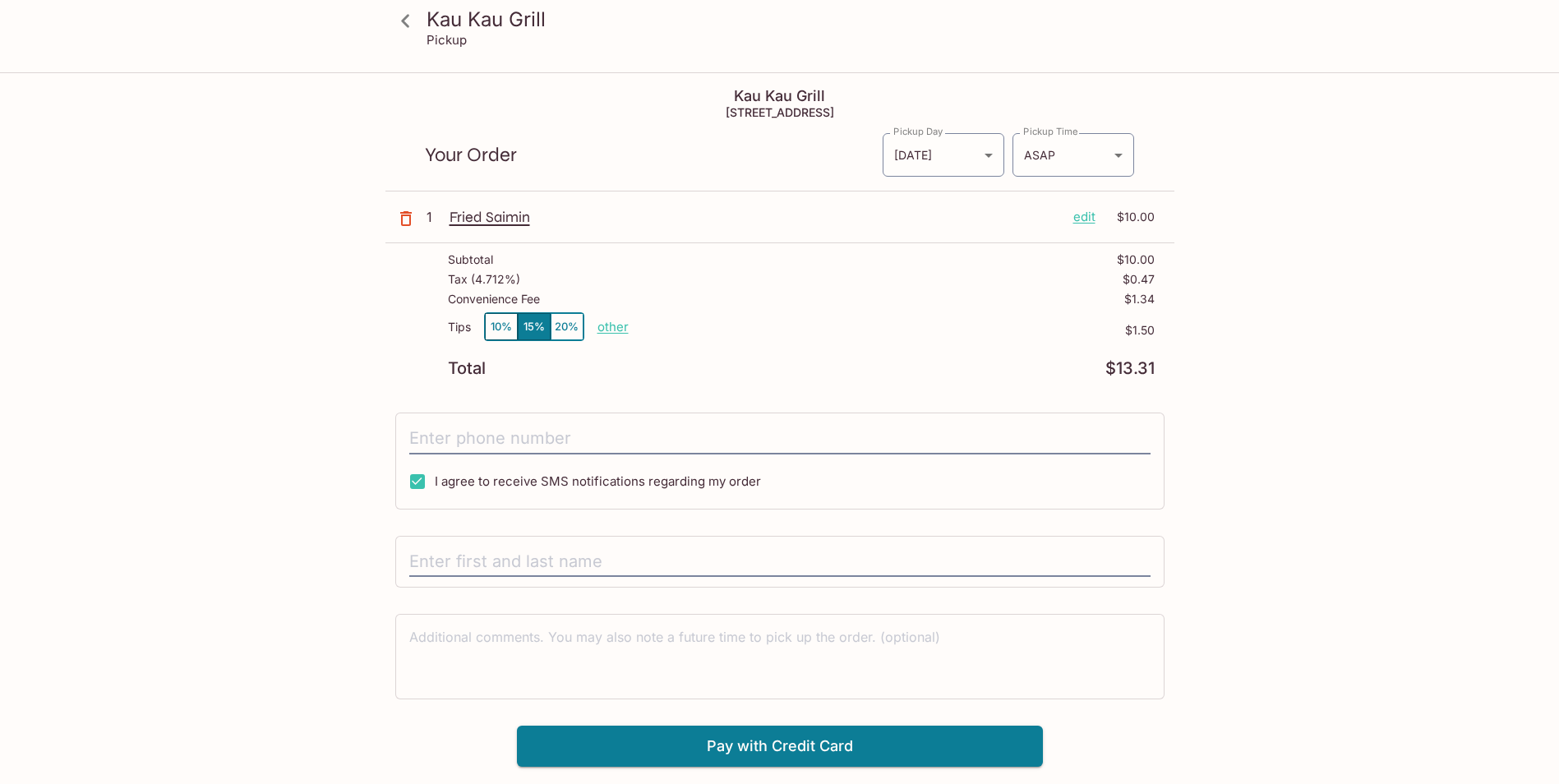
click at [1082, 218] on p "edit" at bounding box center [1084, 216] width 22 height 18
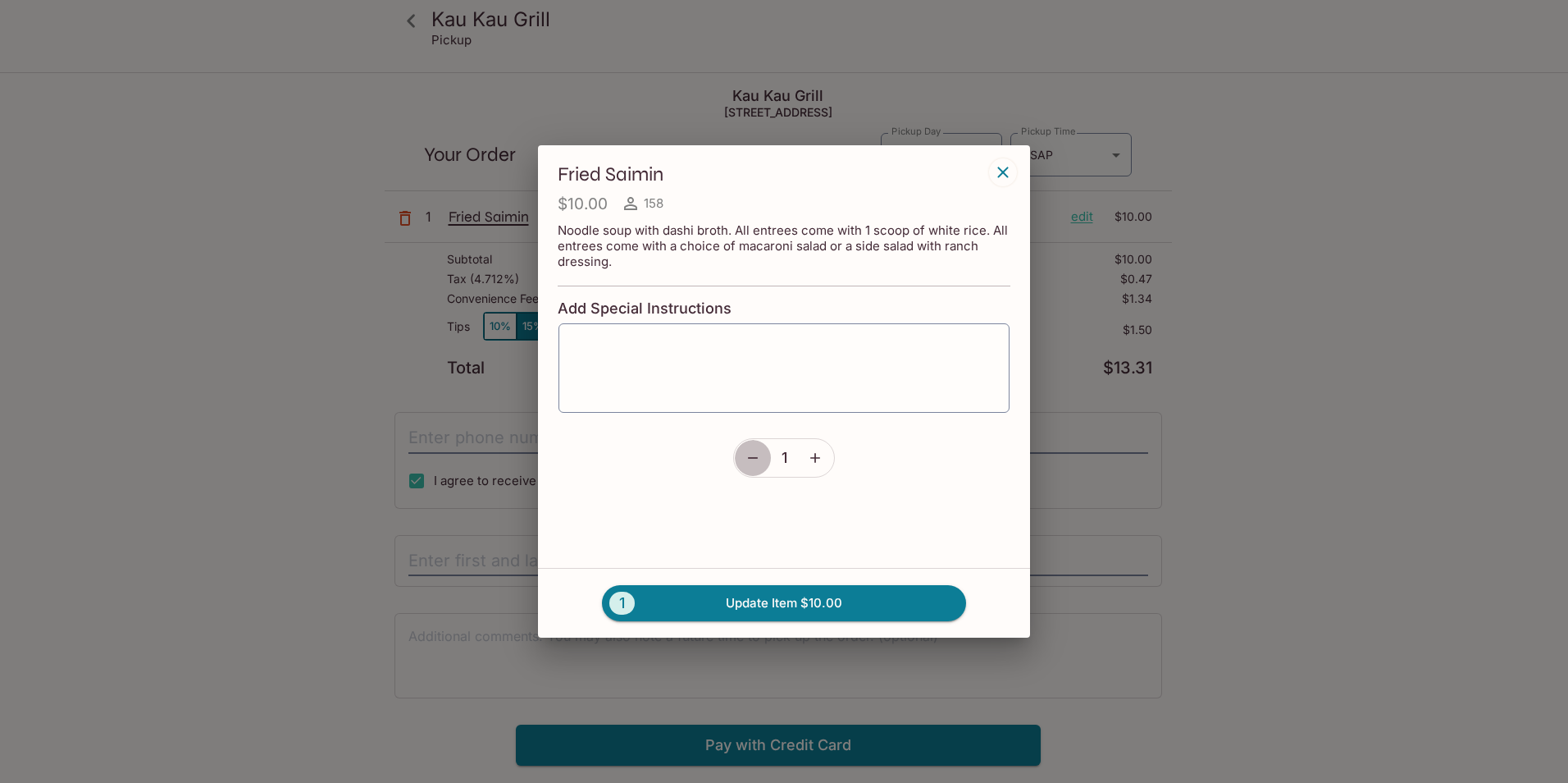
click at [748, 453] on icon "button" at bounding box center [752, 457] width 16 height 16
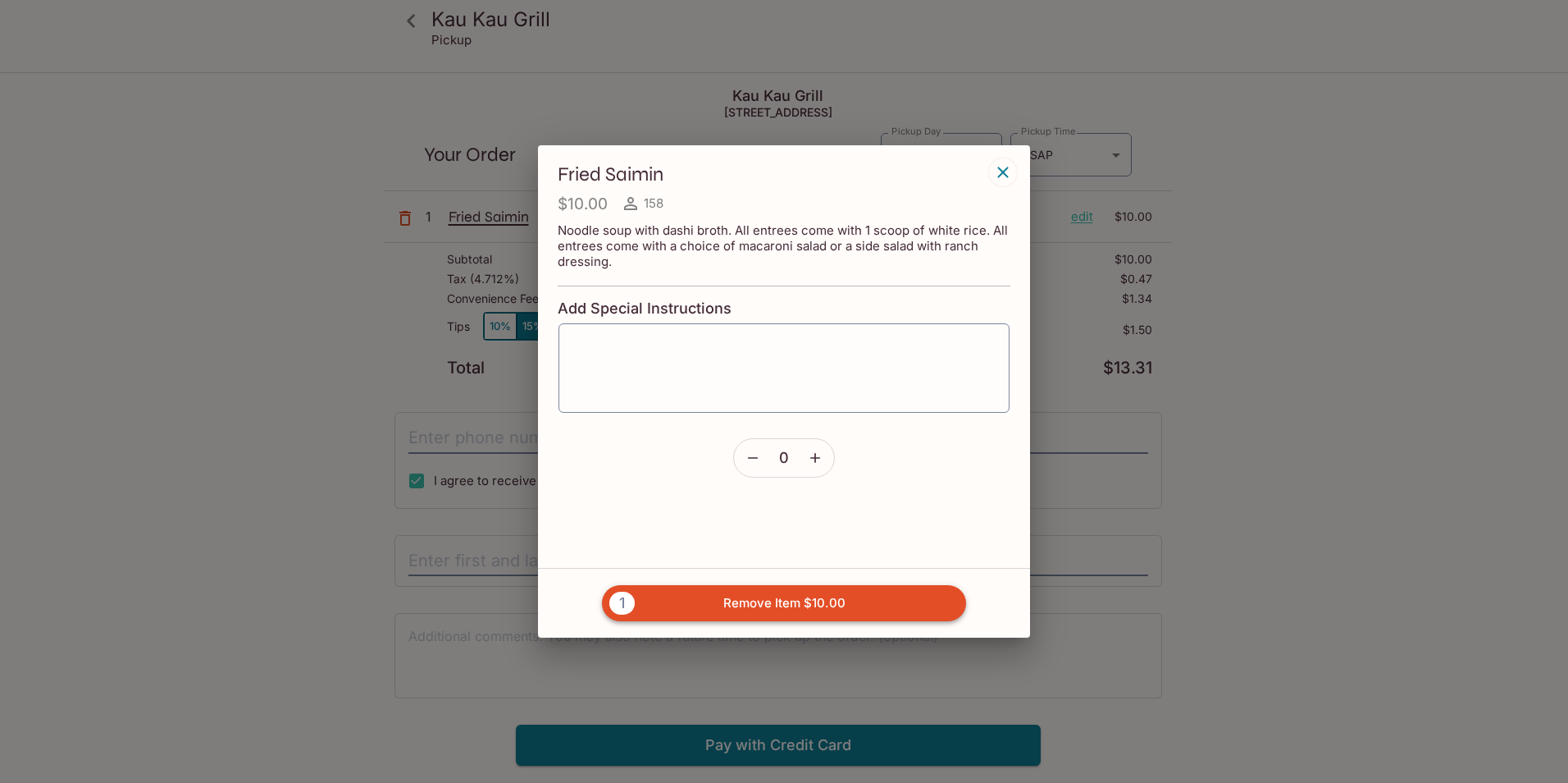
click at [795, 594] on button "1 Remove Item $10.00" at bounding box center [784, 603] width 364 height 36
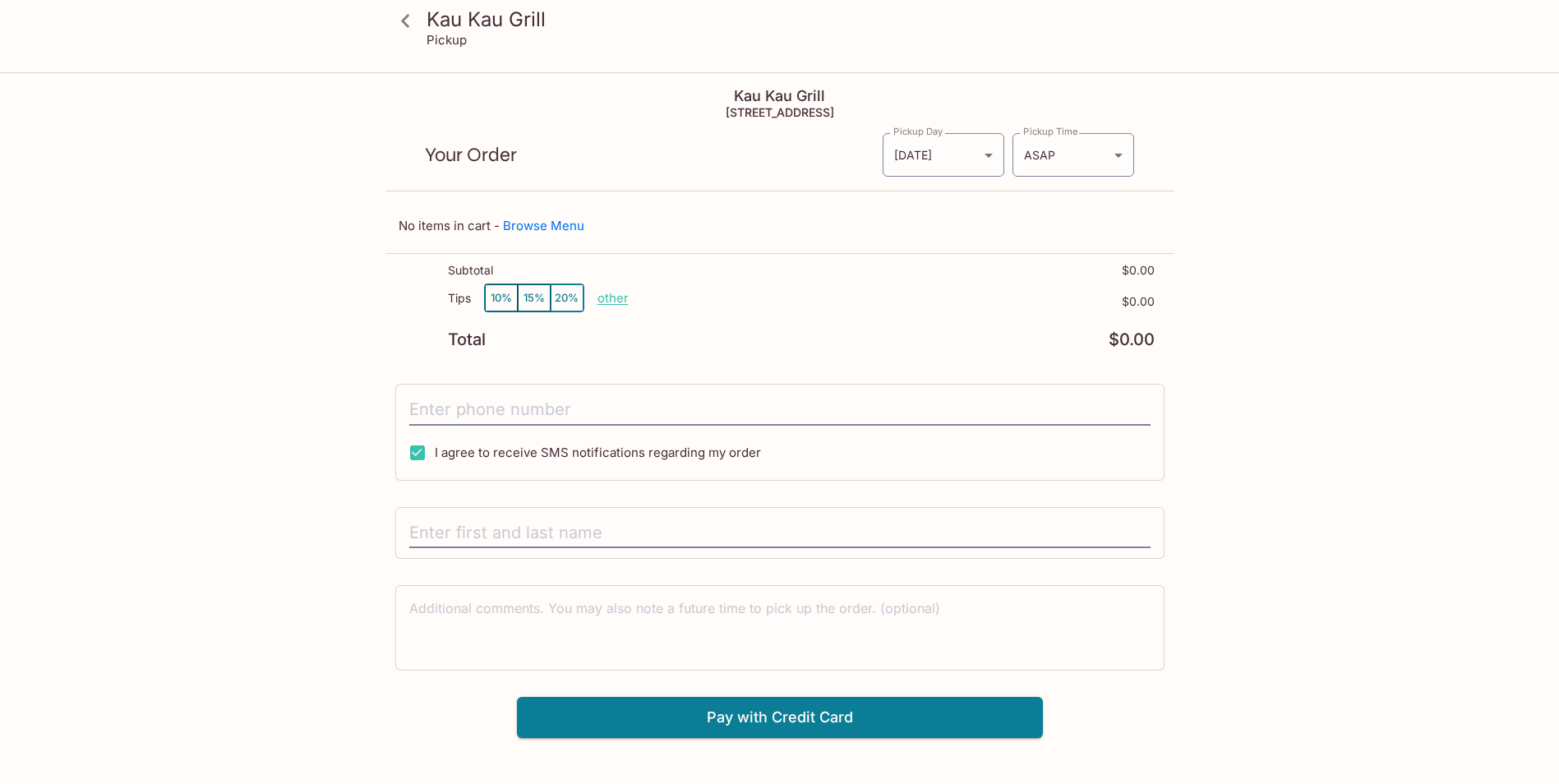
click at [604, 290] on p "other" at bounding box center [613, 298] width 31 height 15
click at [850, 308] on div "Tips 10% 15% 20% Done 0.00 $0.00" at bounding box center [801, 307] width 706 height 48
click at [409, 20] on icon at bounding box center [405, 21] width 29 height 29
